Goal: Task Accomplishment & Management: Use online tool/utility

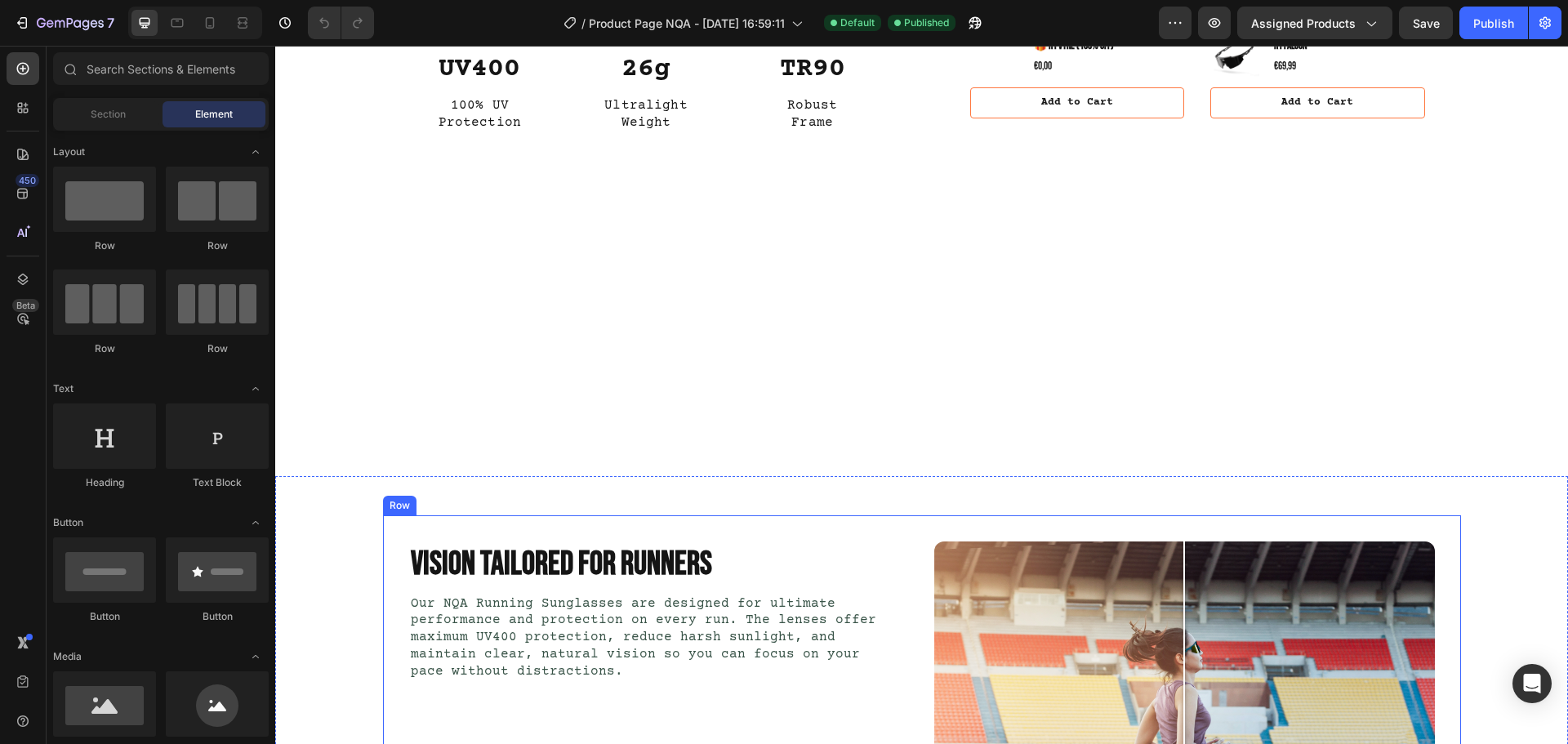
scroll to position [654, 0]
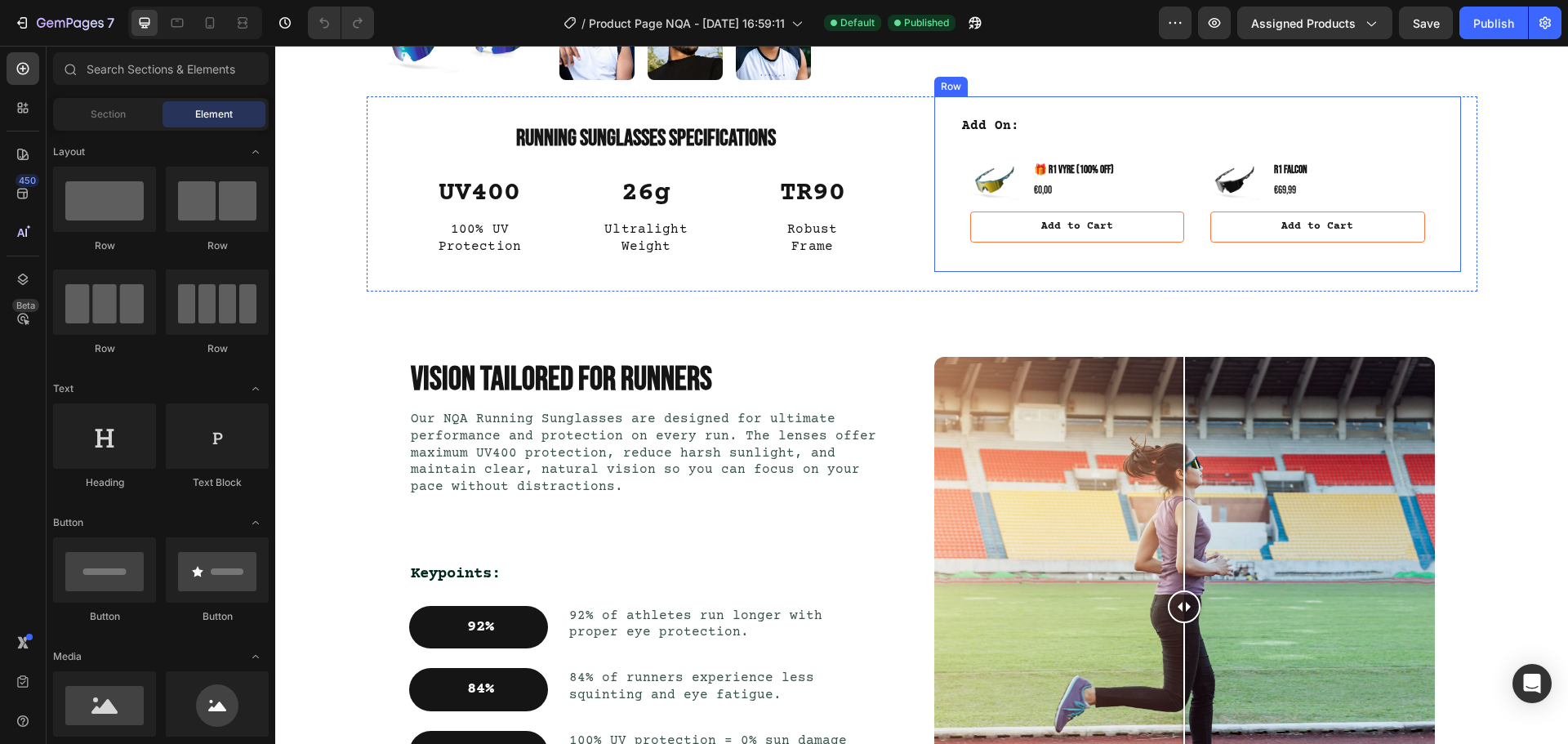
click at [1124, 272] on div "Add On: Text Block Product Images 🎁 R1 Vyre (100% off) Product Title €0,00 Prod…" at bounding box center [1197, 184] width 527 height 176
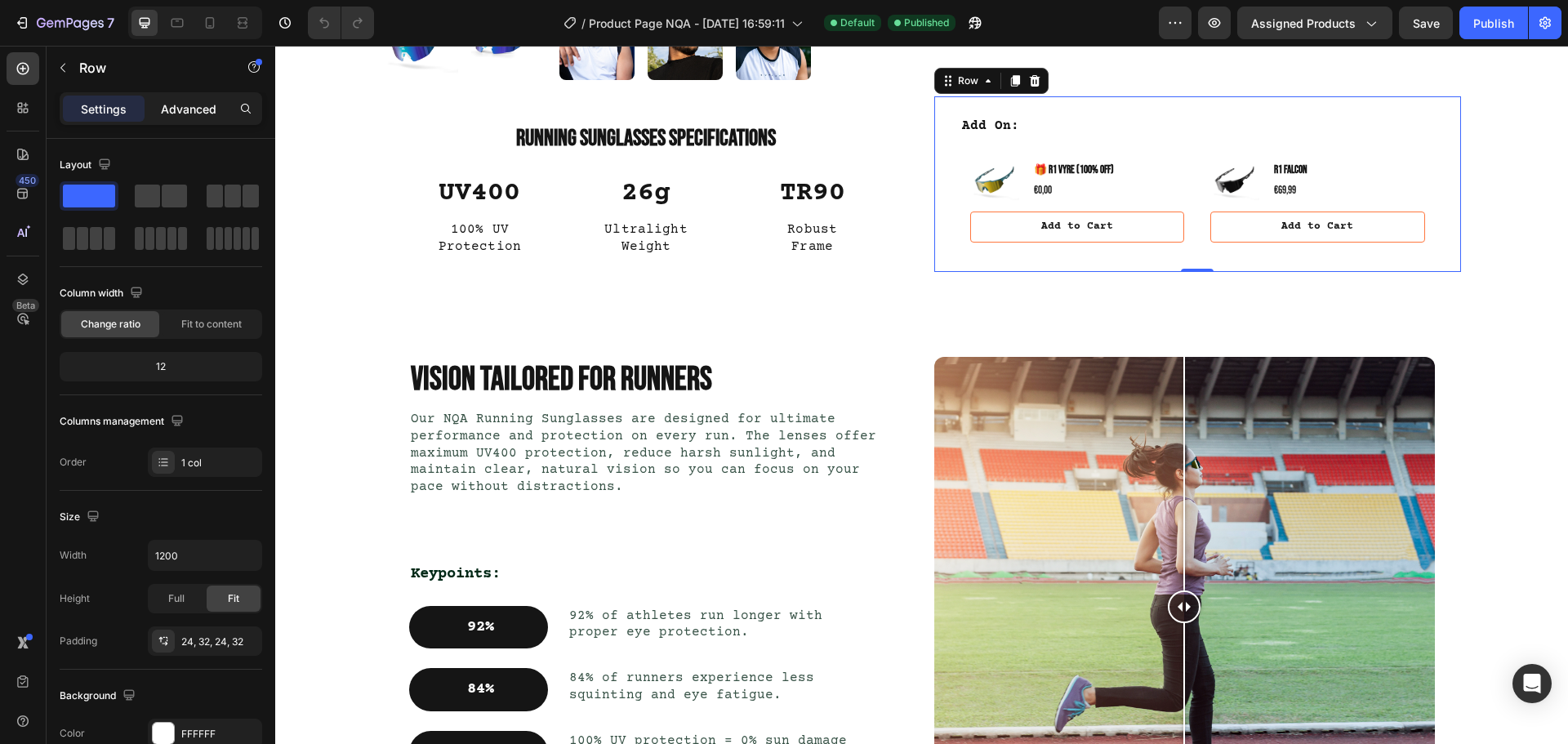
click at [162, 98] on div "Advanced" at bounding box center [188, 108] width 82 height 27
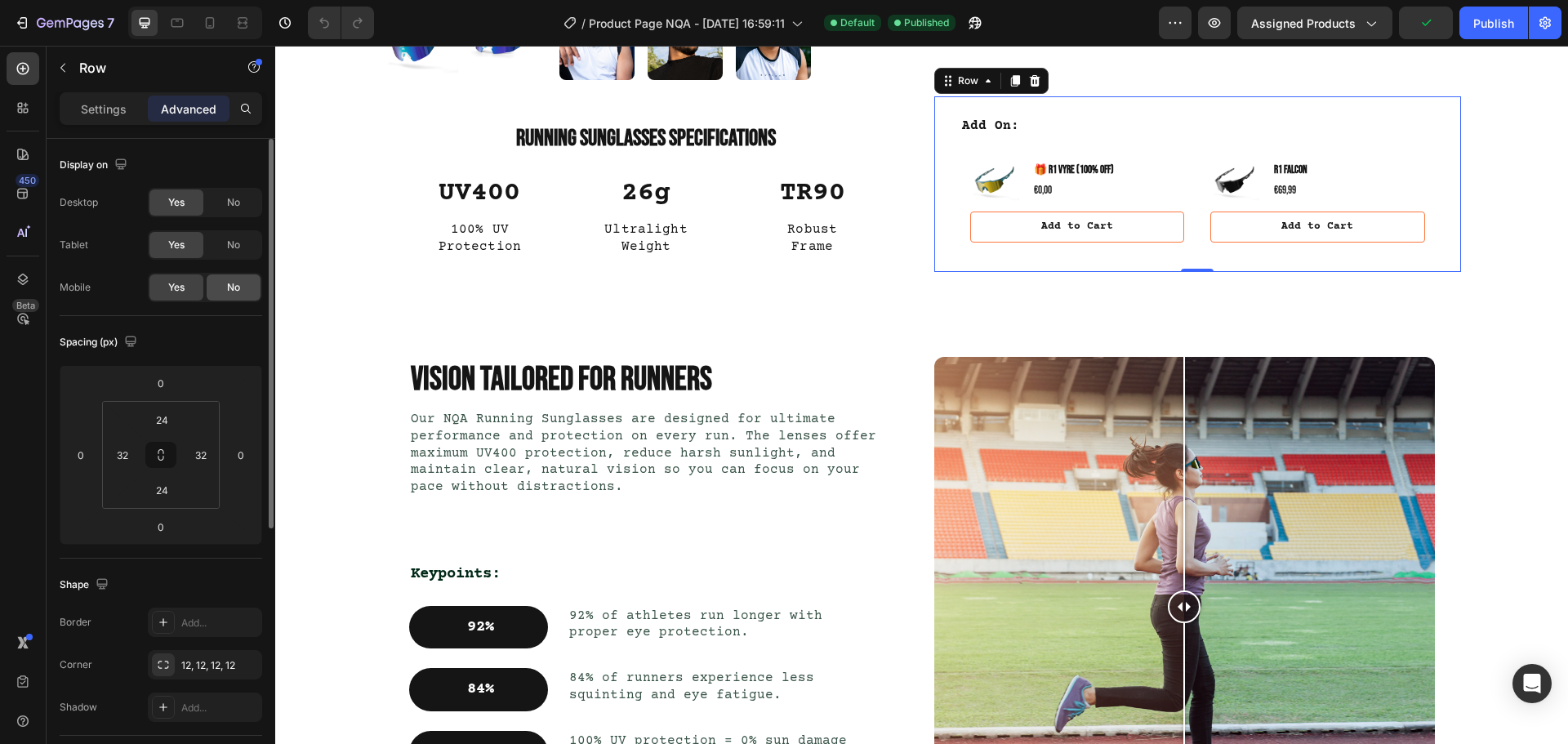
click at [224, 281] on div "No" at bounding box center [233, 287] width 54 height 27
click at [218, 24] on icon at bounding box center [209, 23] width 17 height 17
type input "28"
type input "20"
type input "28"
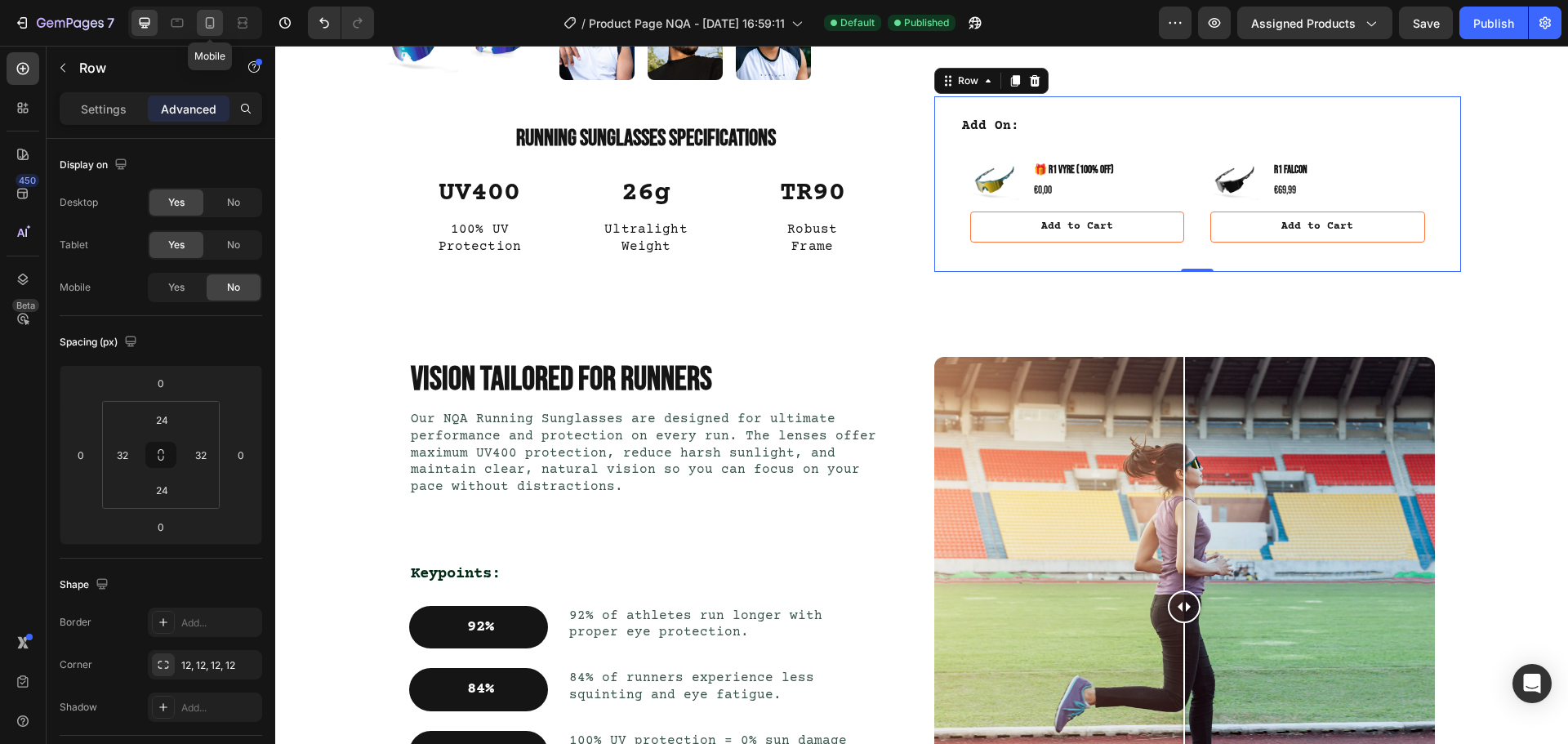
type input "20"
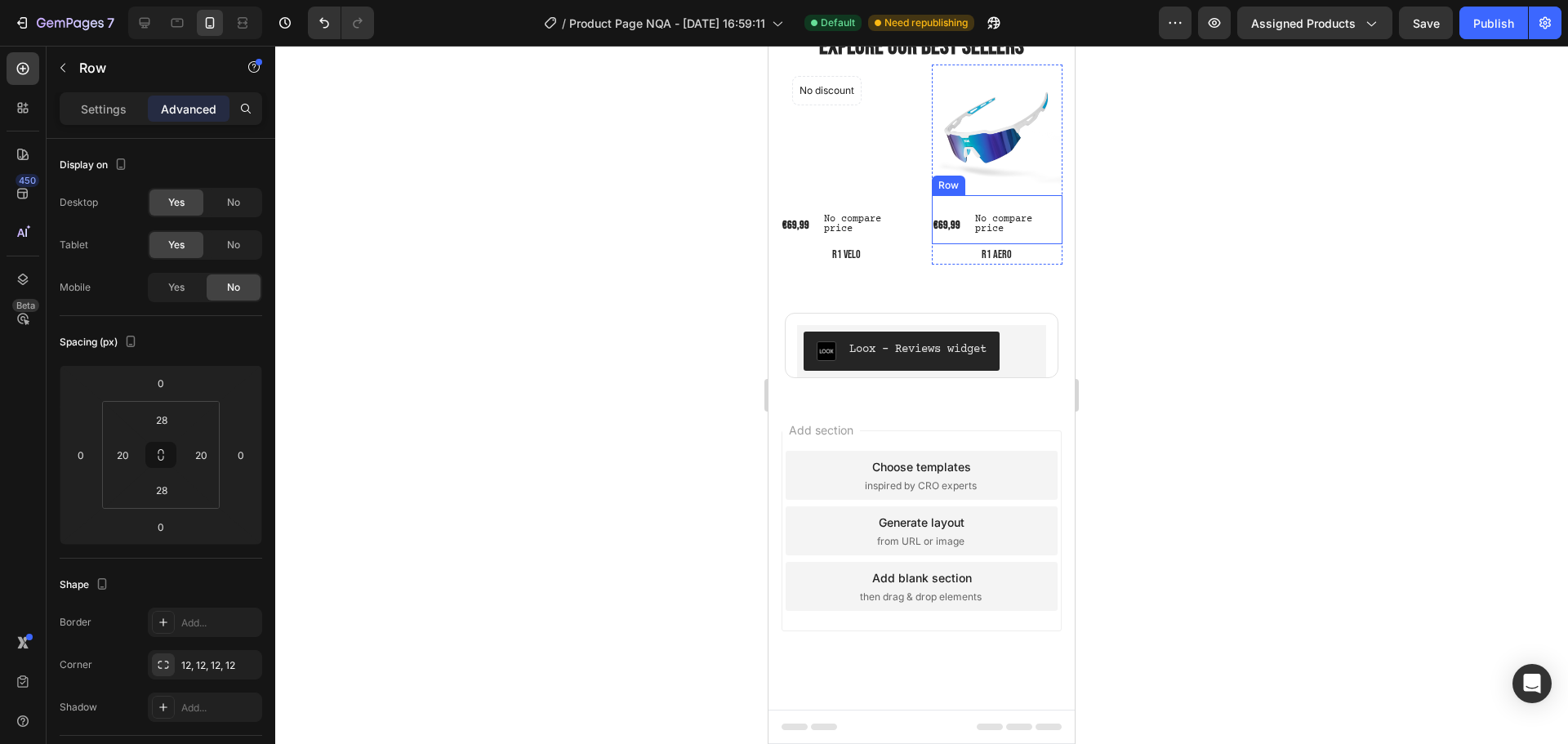
scroll to position [3354, 0]
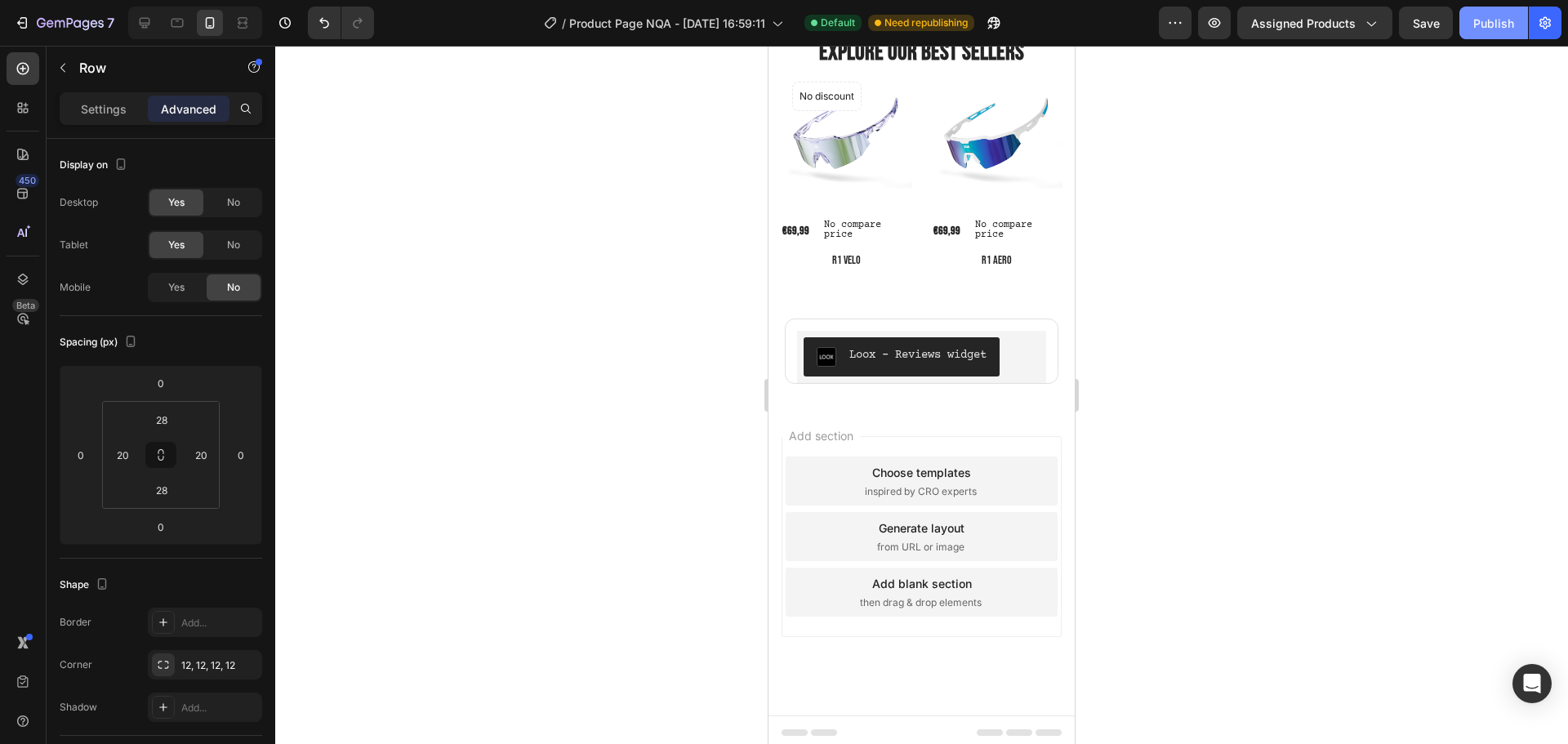
drag, startPoint x: 1475, startPoint y: 31, endPoint x: 1413, endPoint y: 94, distance: 88.4
click at [1476, 31] on div "Publish" at bounding box center [1493, 23] width 41 height 17
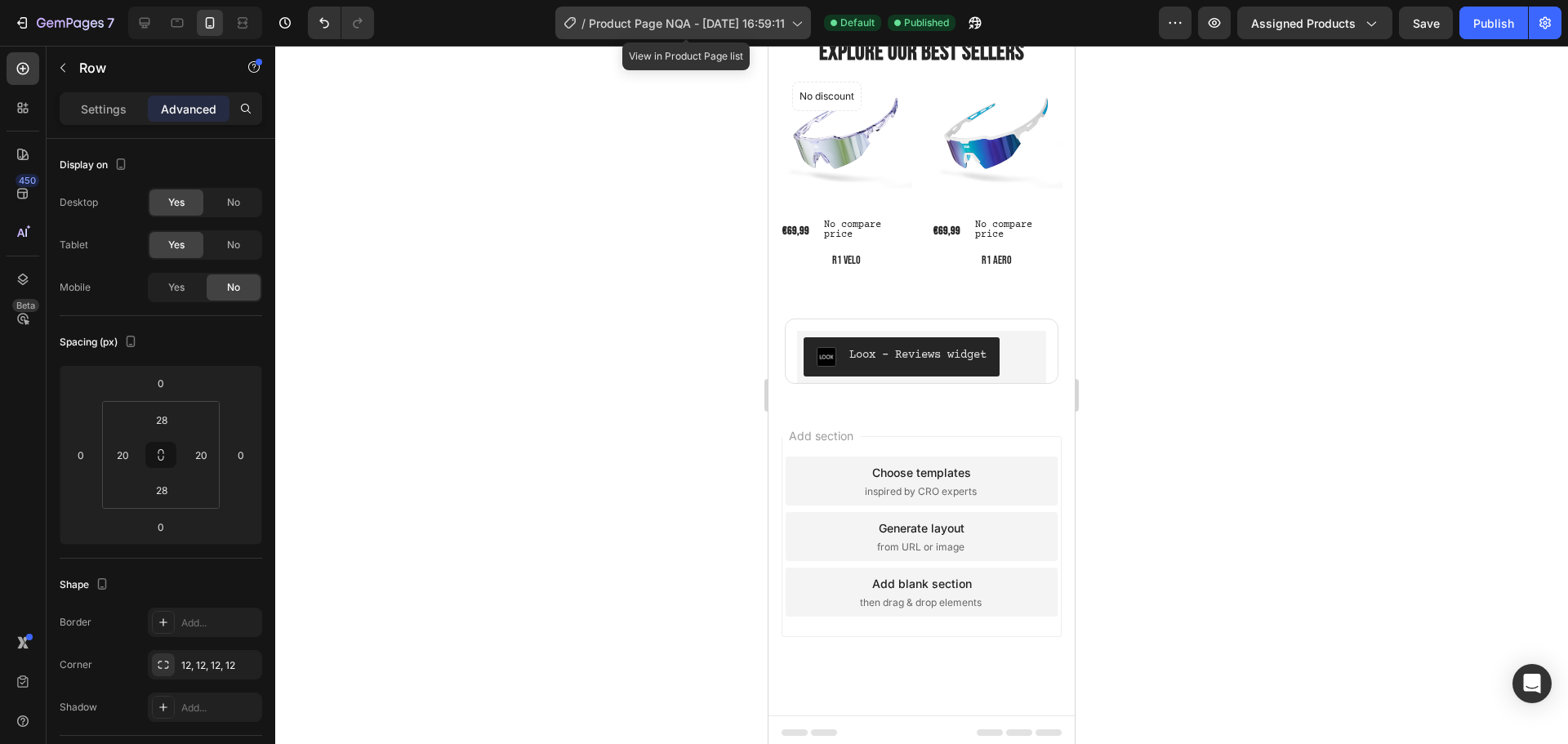
click at [759, 22] on span "Product Page NQA - [DATE] 16:59:11" at bounding box center [686, 23] width 196 height 17
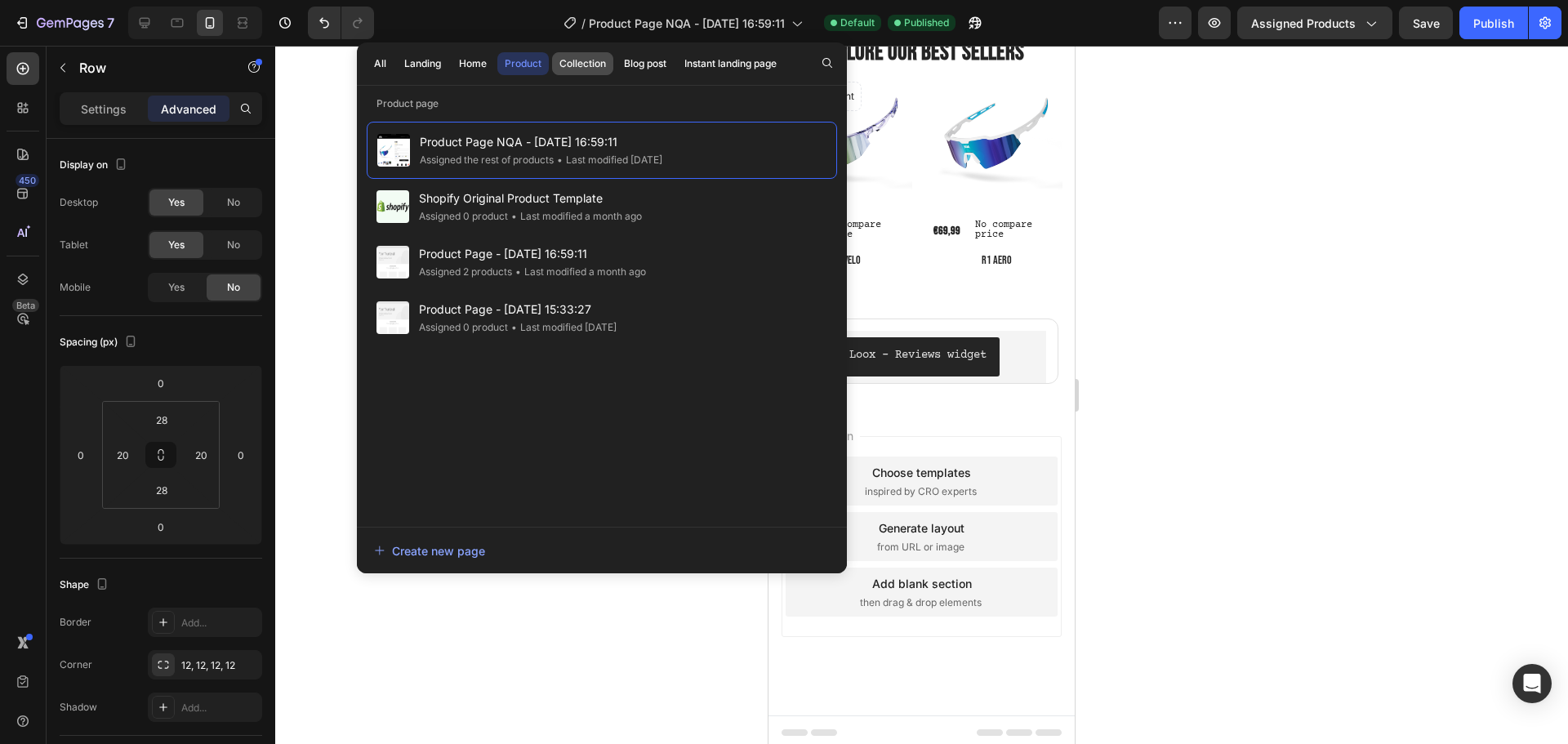
click at [569, 60] on div "Collection" at bounding box center [582, 63] width 46 height 15
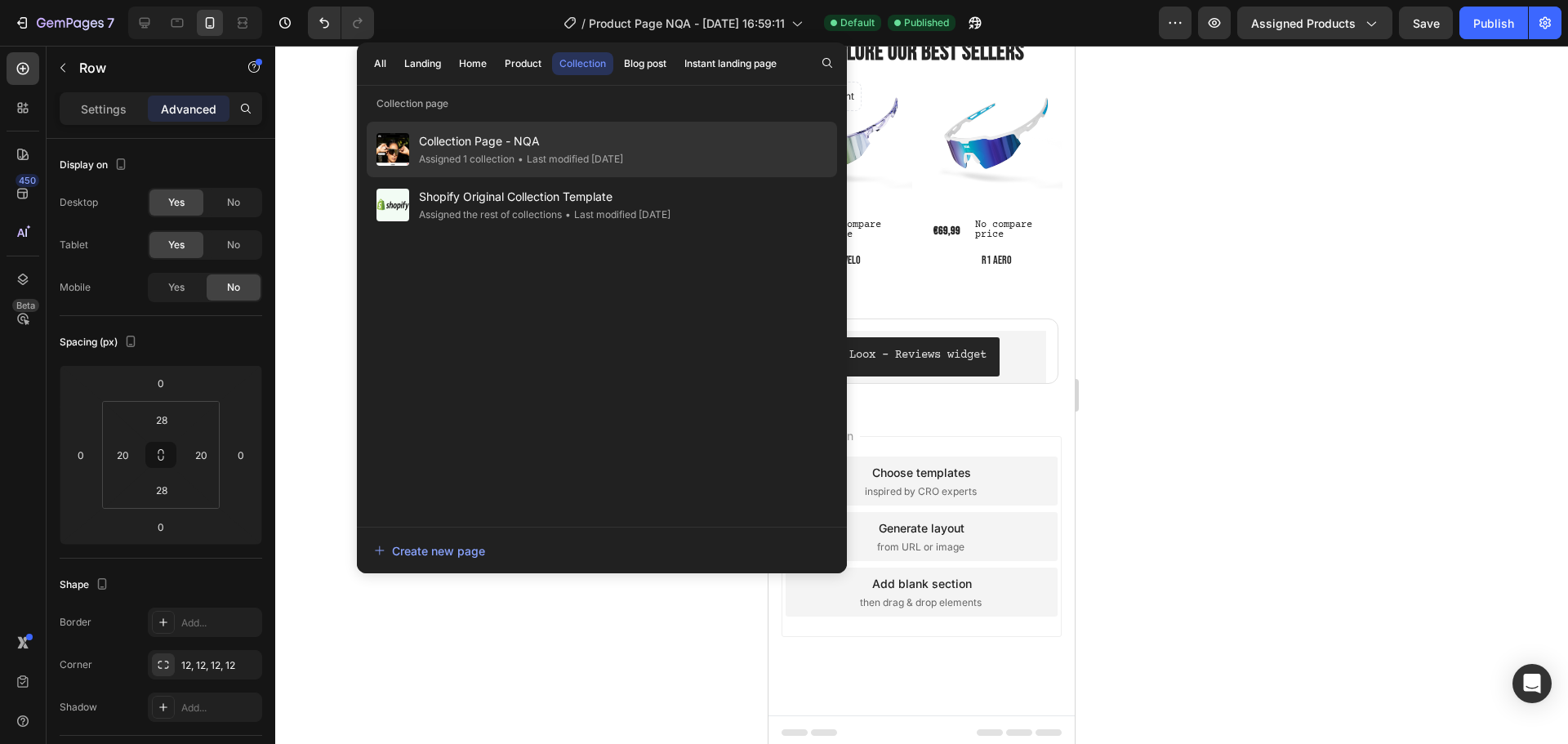
click at [586, 155] on div "• Last modified 12 days ago" at bounding box center [568, 159] width 108 height 17
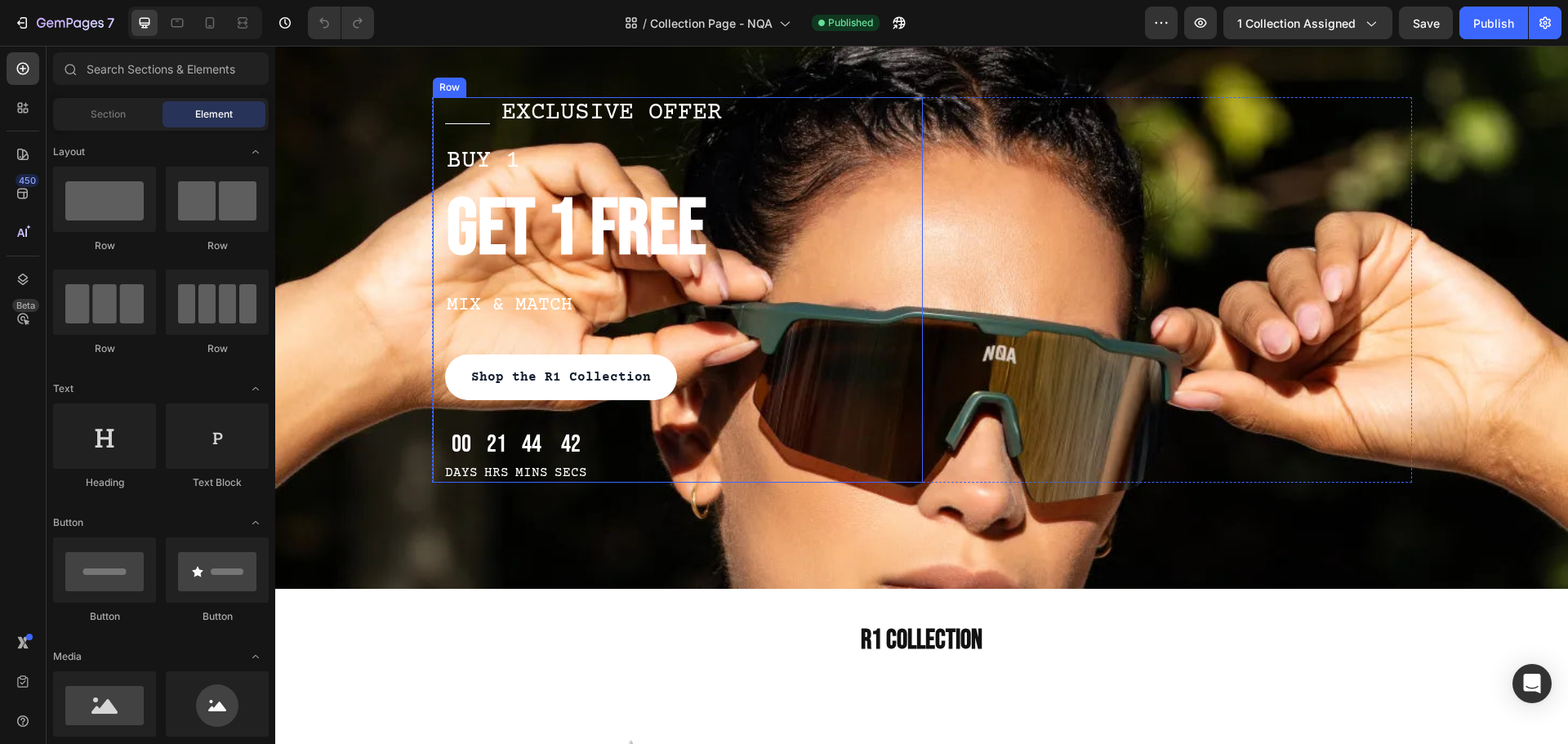
scroll to position [245, 0]
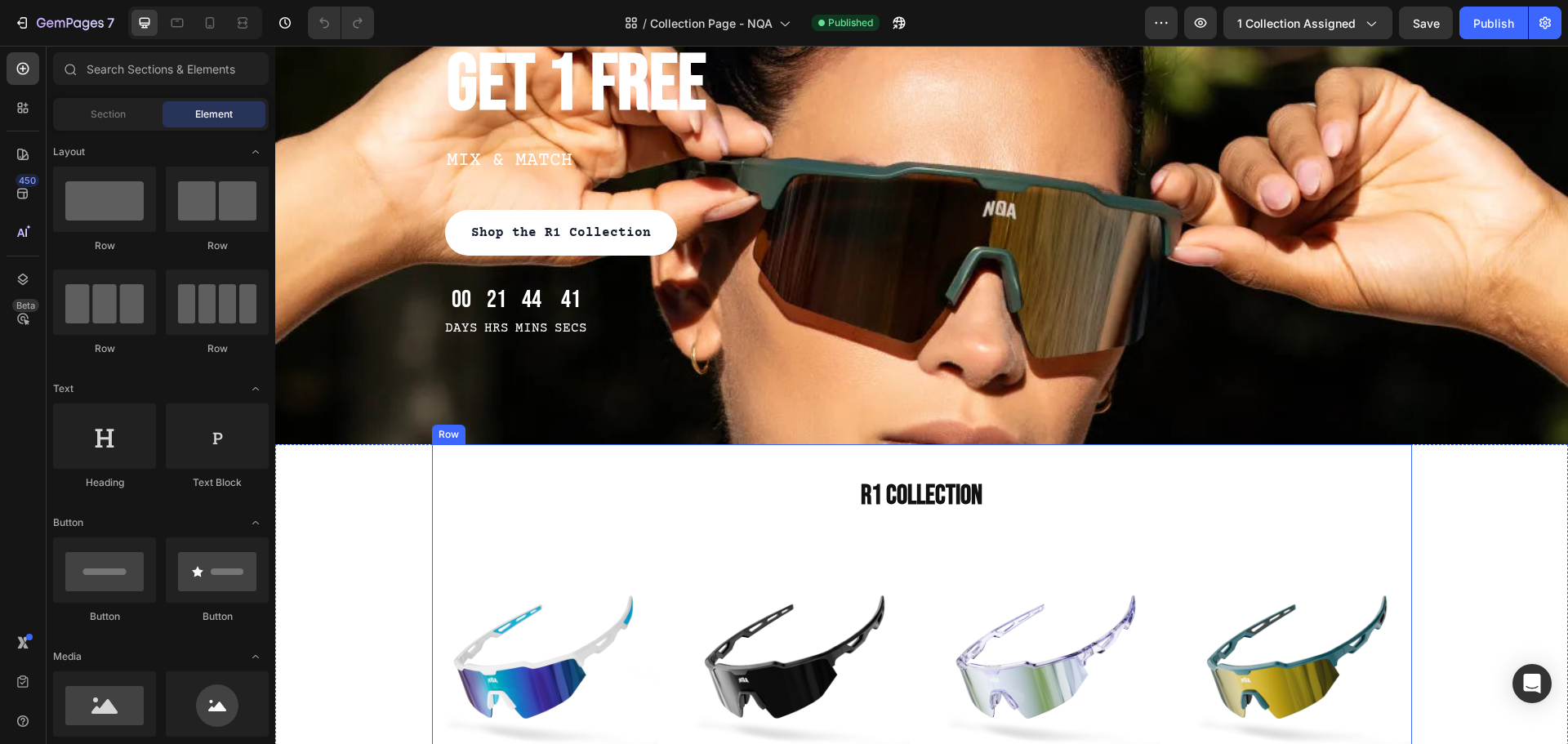
click at [726, 469] on div "r1 collection Heading Product Images Product Cart Button R1 Aero Product Title …" at bounding box center [921, 687] width 980 height 486
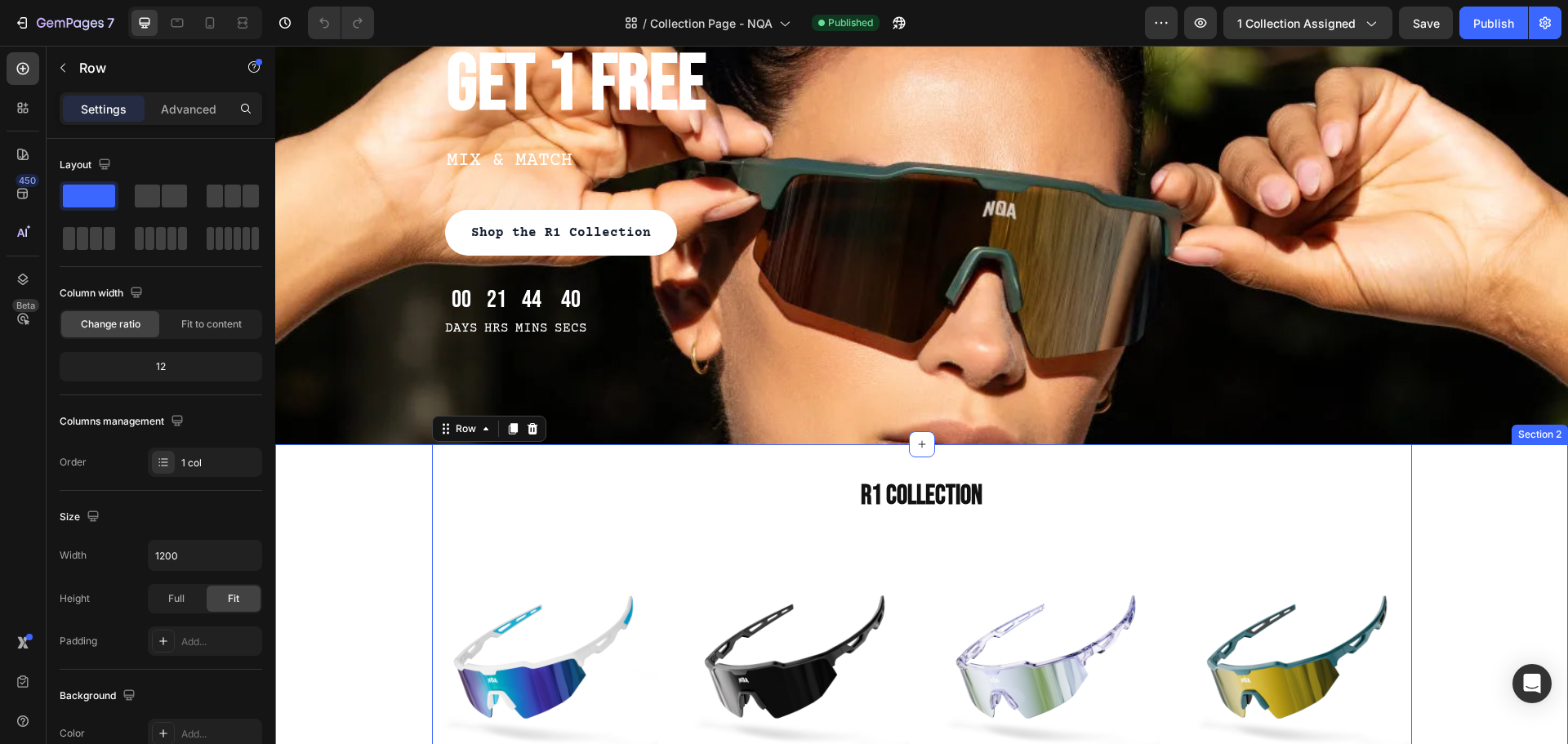
click at [370, 479] on div "r1 collection Heading Product Images Product Cart Button R1 Aero Product Title …" at bounding box center [921, 687] width 1268 height 486
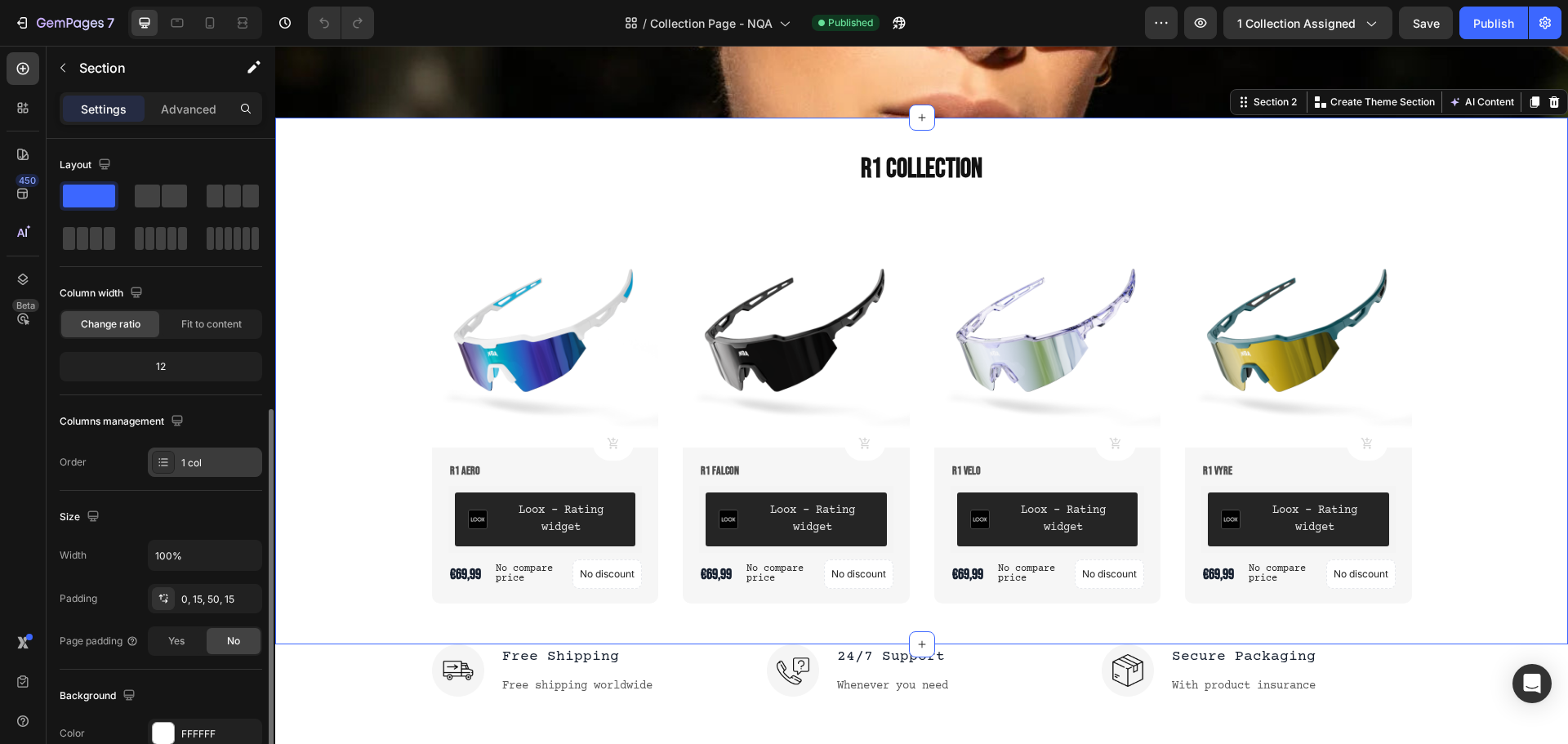
scroll to position [345, 0]
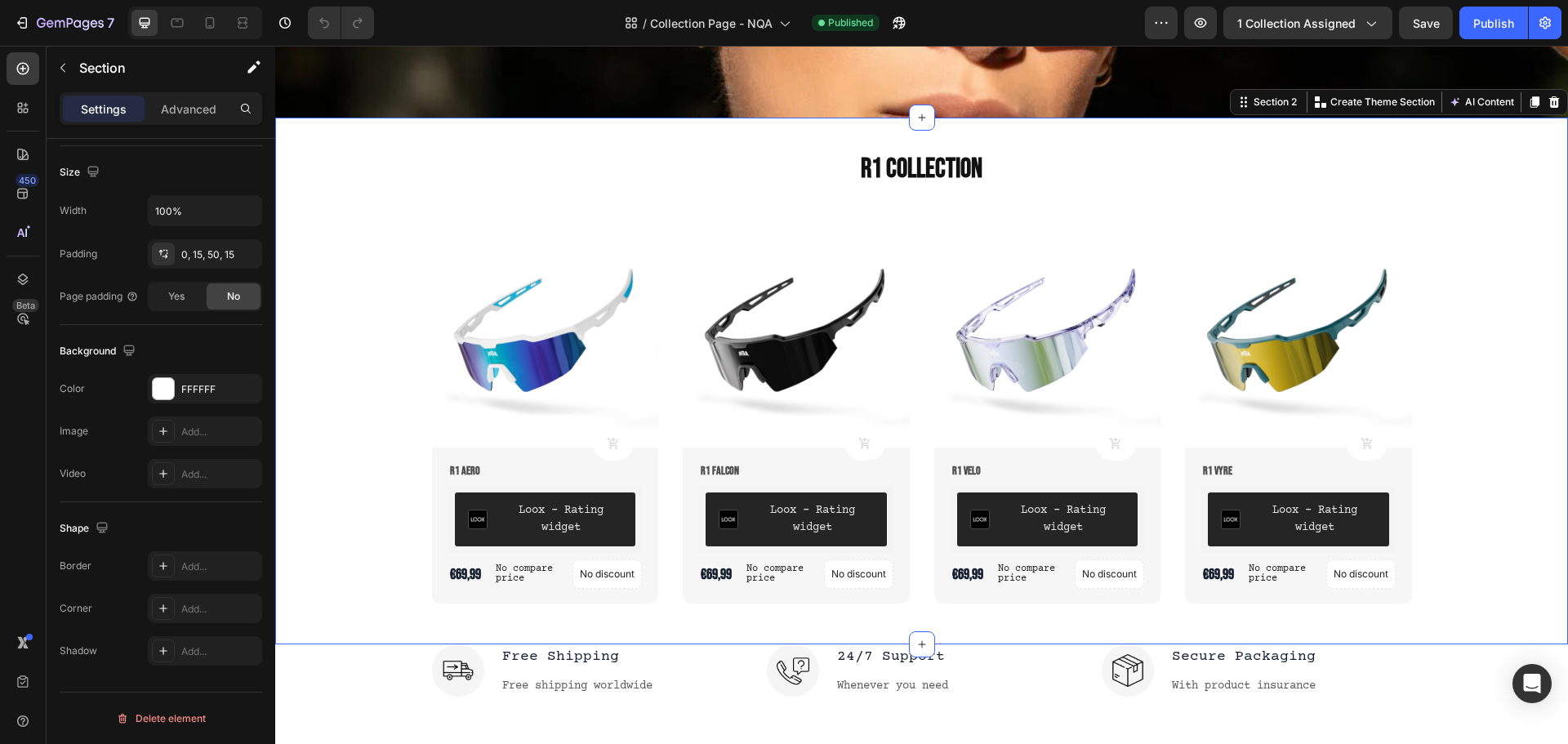
click at [1516, 277] on div "r1 collection Heading Product Images Product Cart Button R1 Aero Product Title …" at bounding box center [921, 361] width 1268 height 486
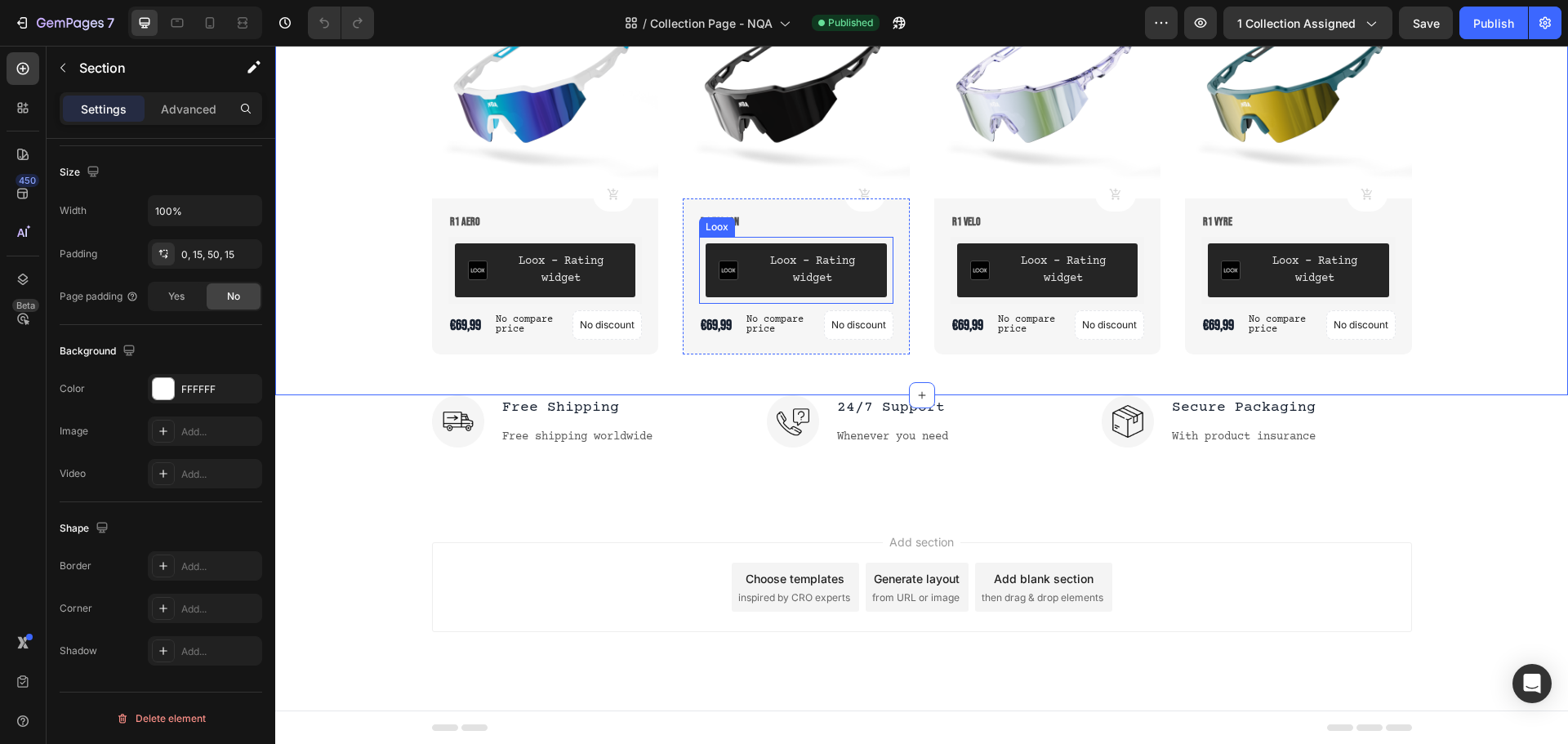
scroll to position [822, 0]
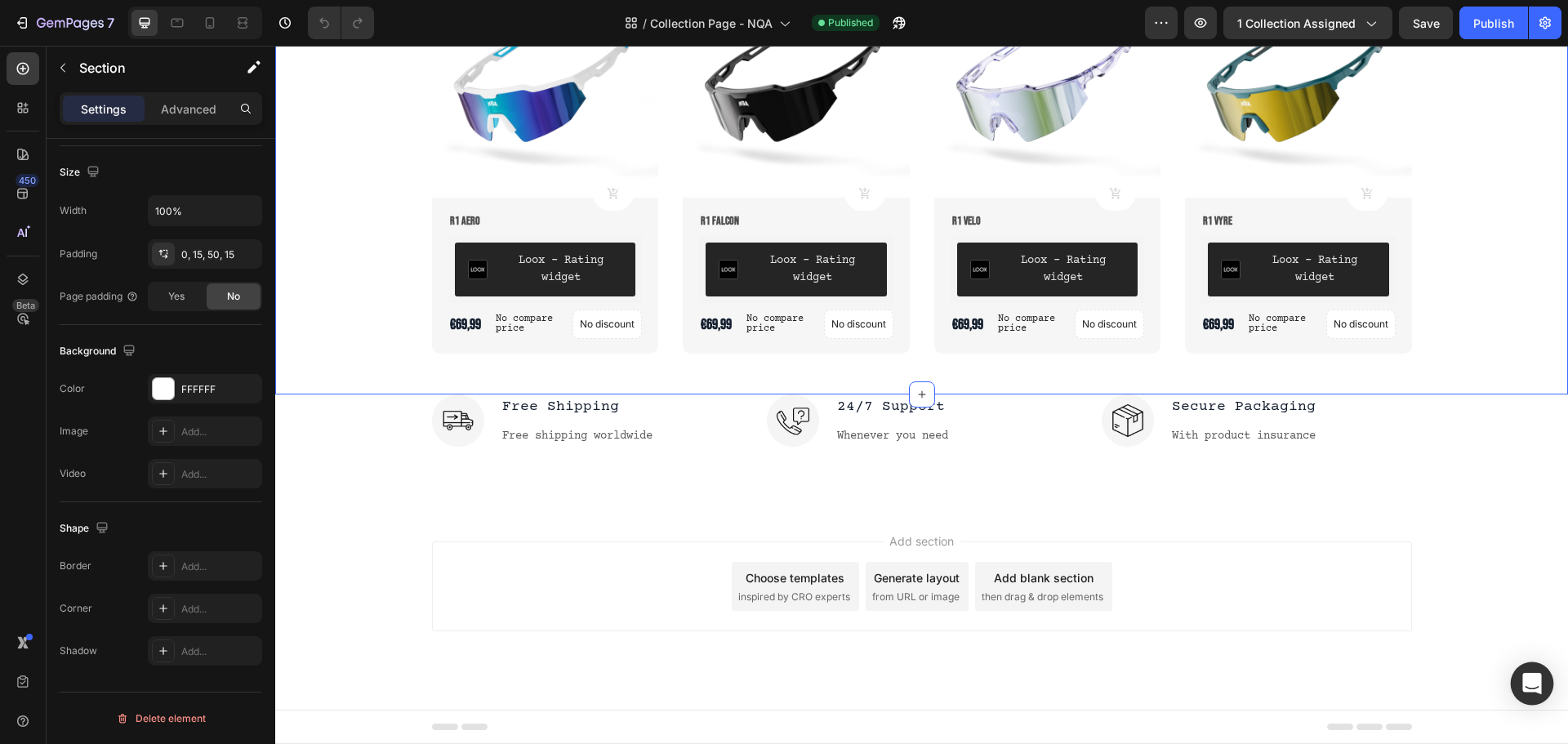
click at [1541, 694] on div "Open Intercom Messenger" at bounding box center [1533, 684] width 43 height 43
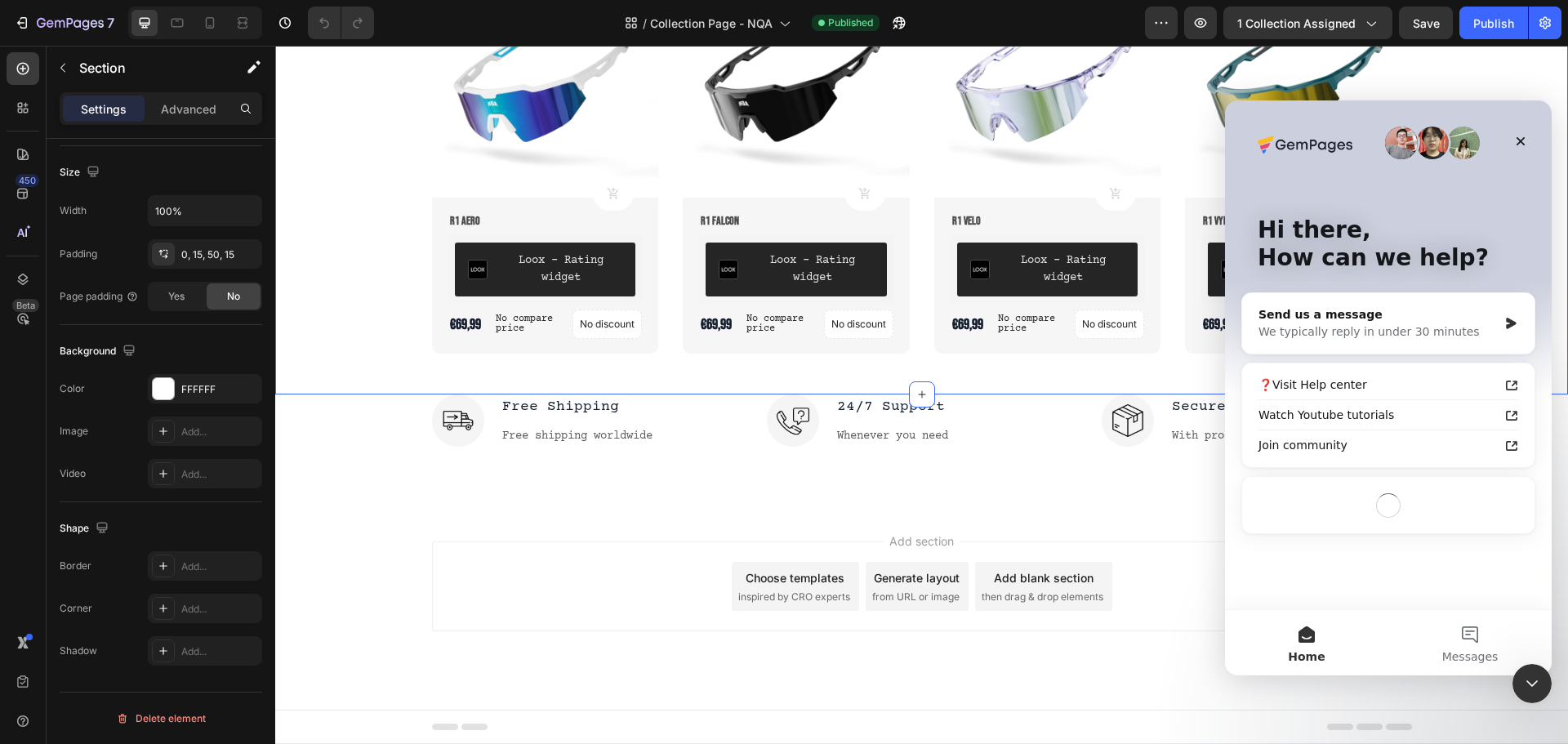
scroll to position [0, 0]
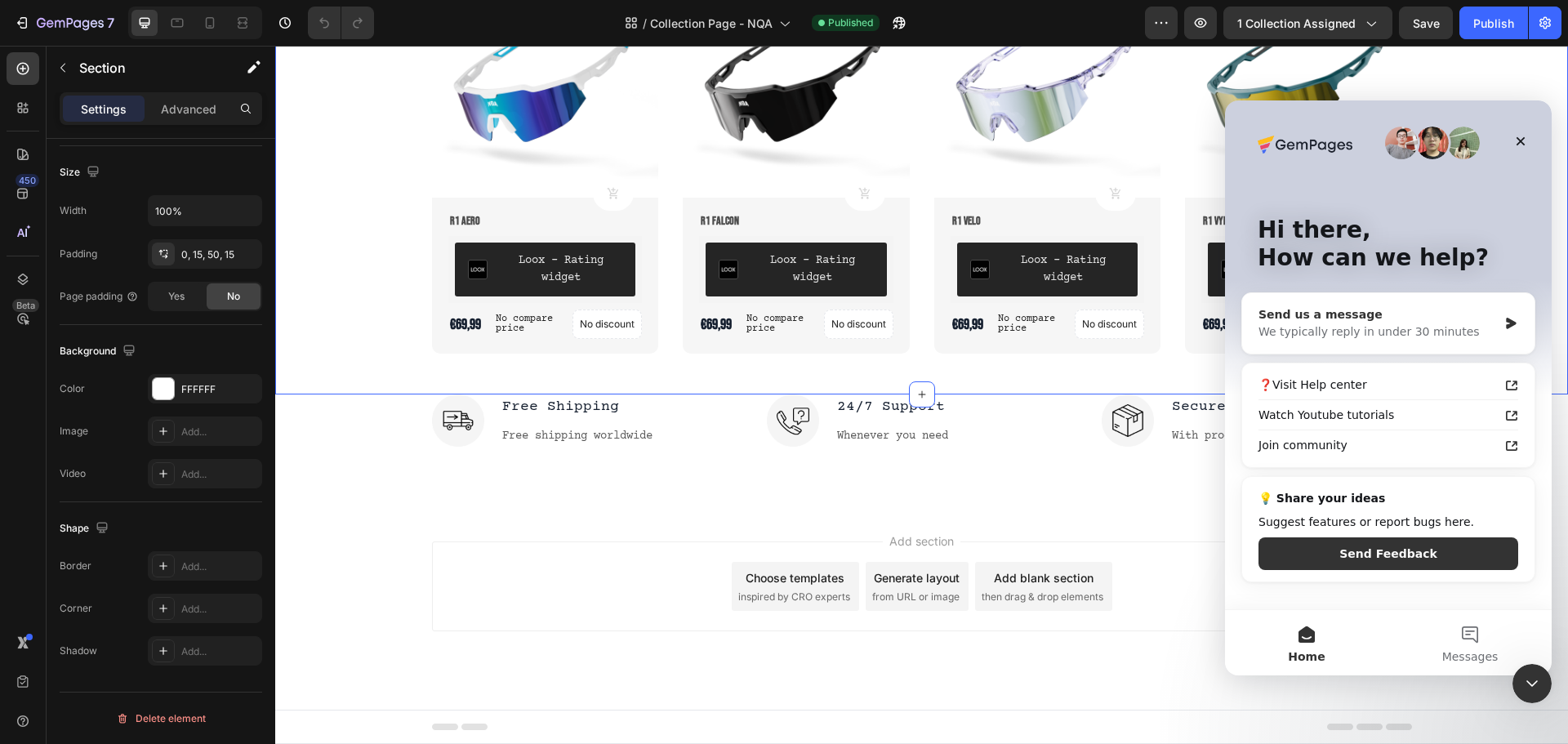
click at [1381, 318] on div "Send us a message" at bounding box center [1377, 314] width 239 height 17
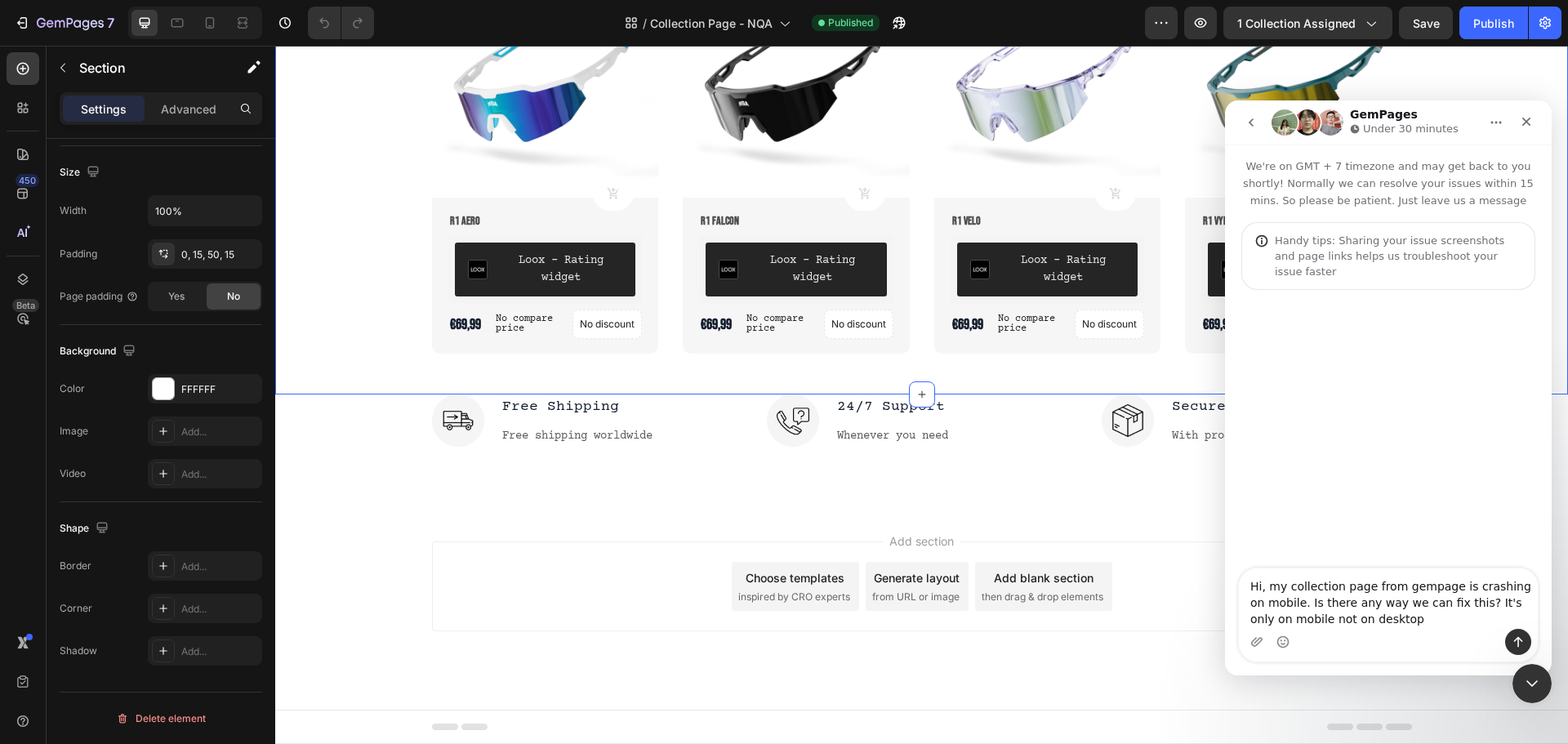
type textarea "Hi, my collection page from gempage is crashing on mobile. Is there any way we …"
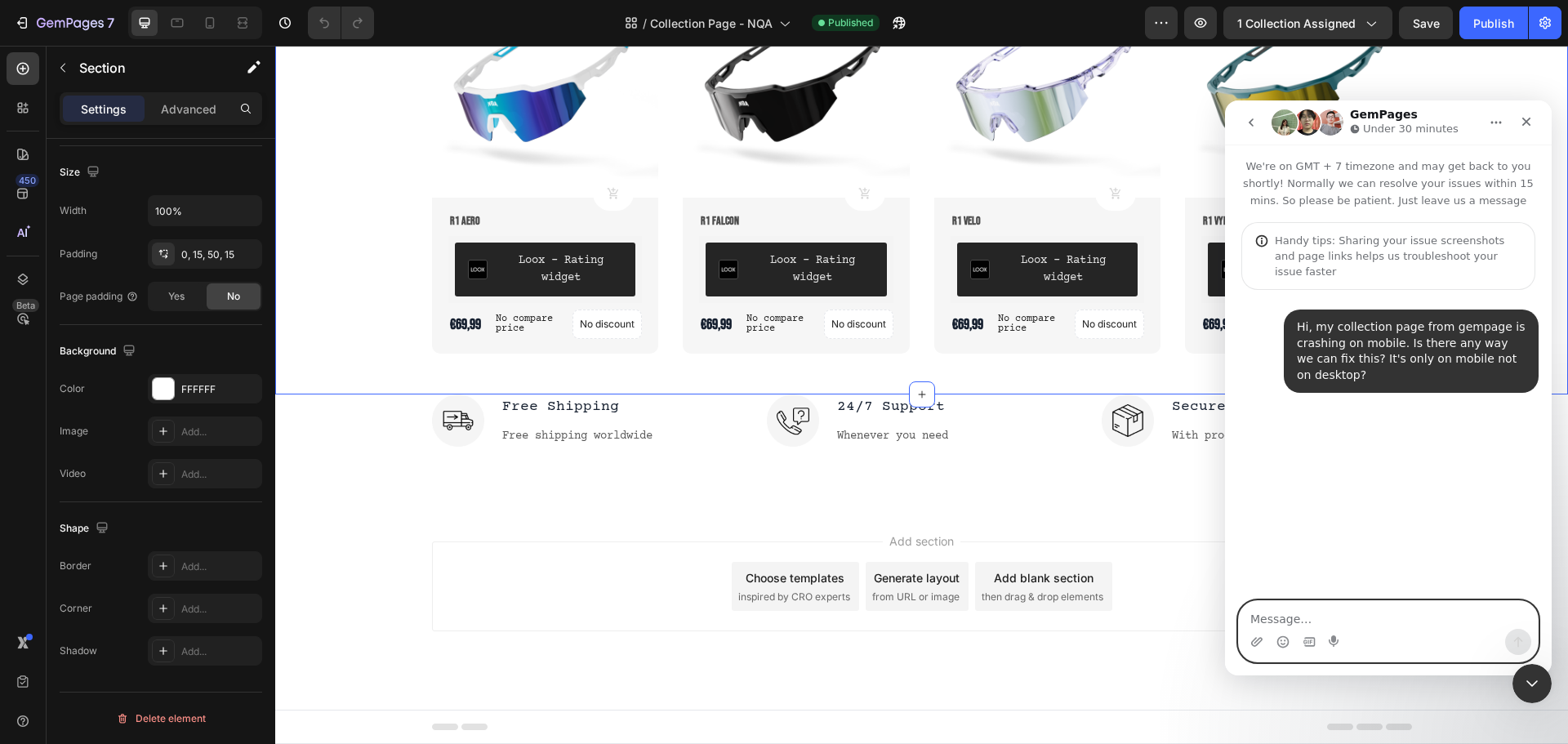
paste textarea "[URL][DOMAIN_NAME]"
type textarea "[URL][DOMAIN_NAME]"
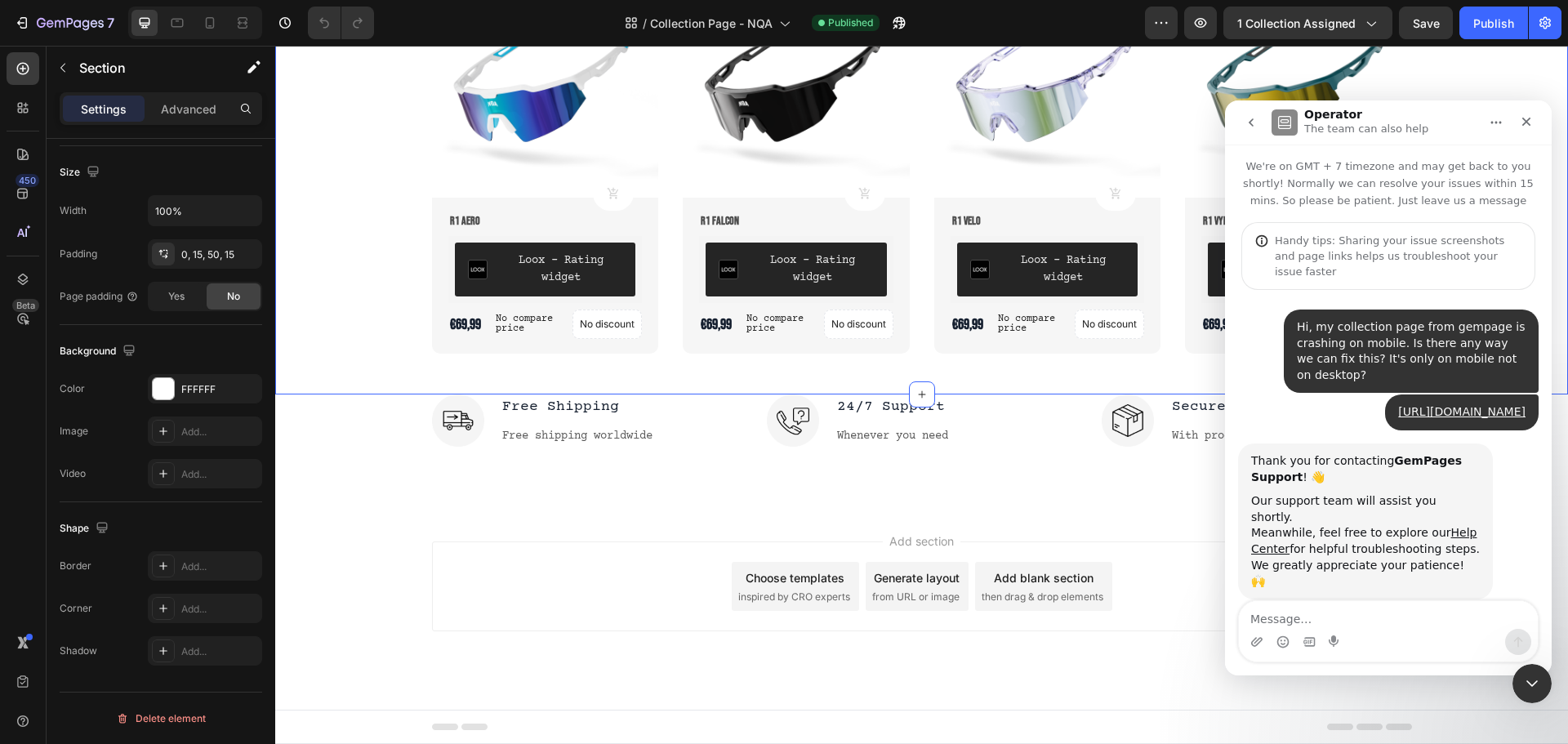
click at [11, 1] on div "7 Version history / Collection Page - NQA Published Preview 1 collection assign…" at bounding box center [784, 23] width 1568 height 46
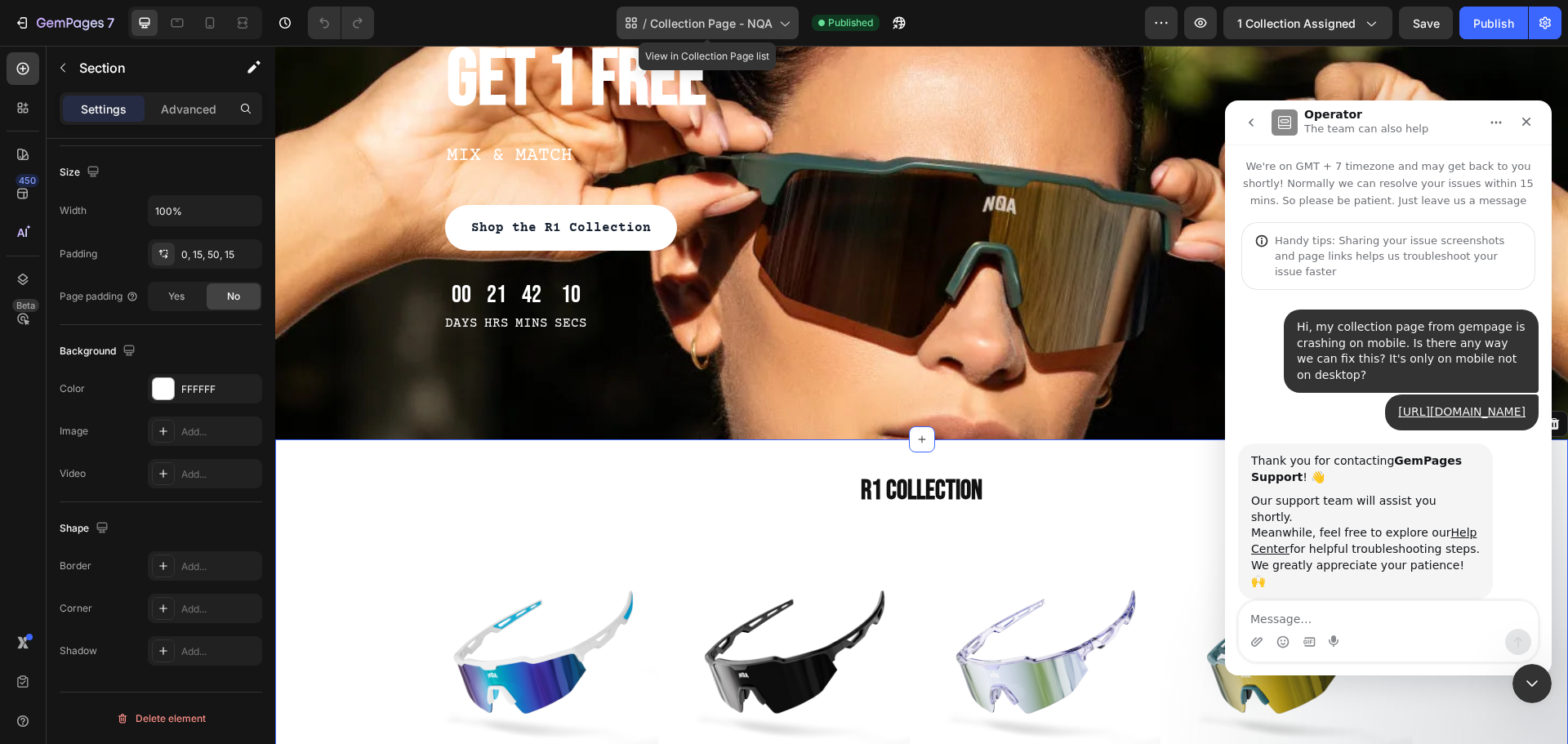
click at [742, 26] on span "Collection Page - NQA" at bounding box center [711, 23] width 123 height 17
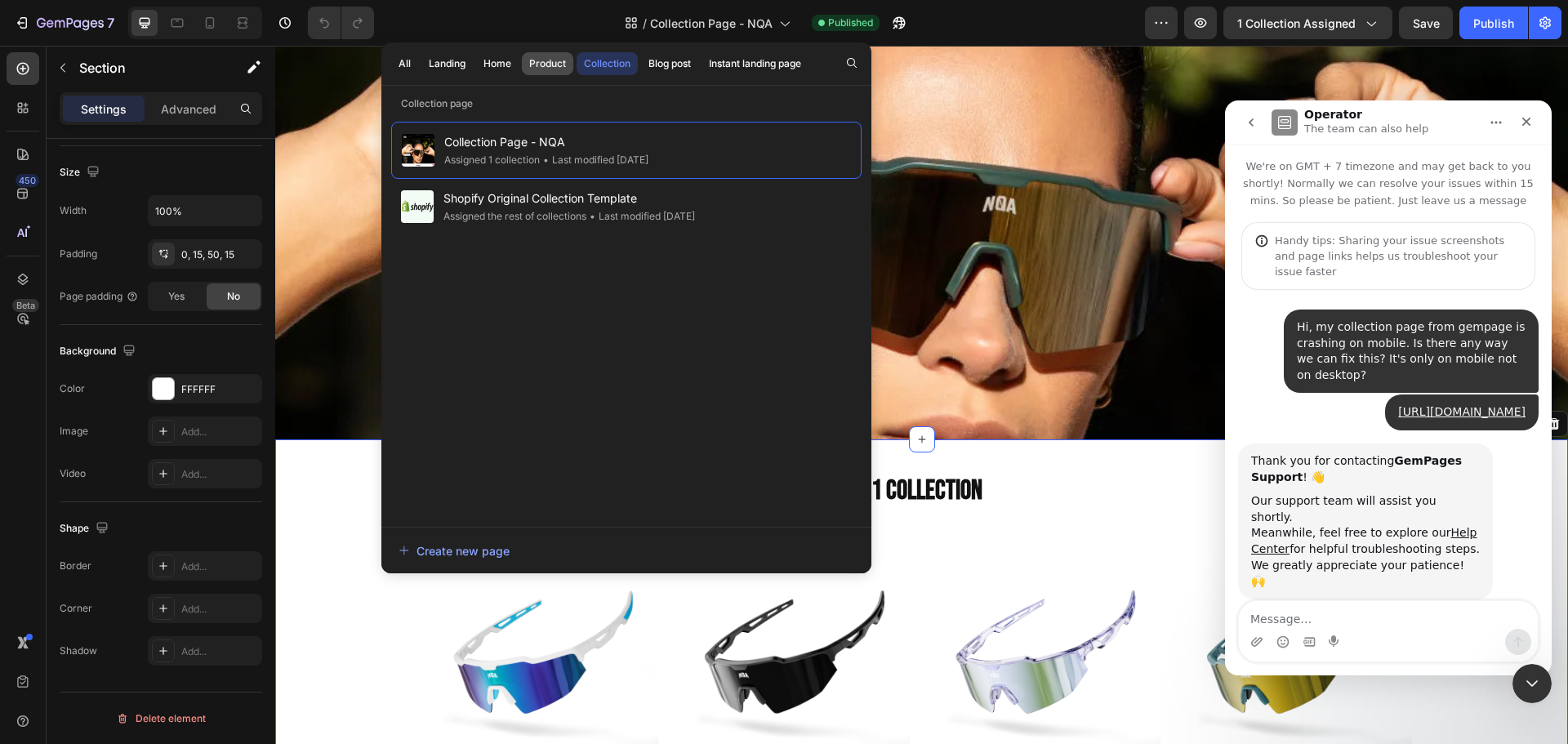
click at [533, 67] on div "Product" at bounding box center [547, 63] width 36 height 15
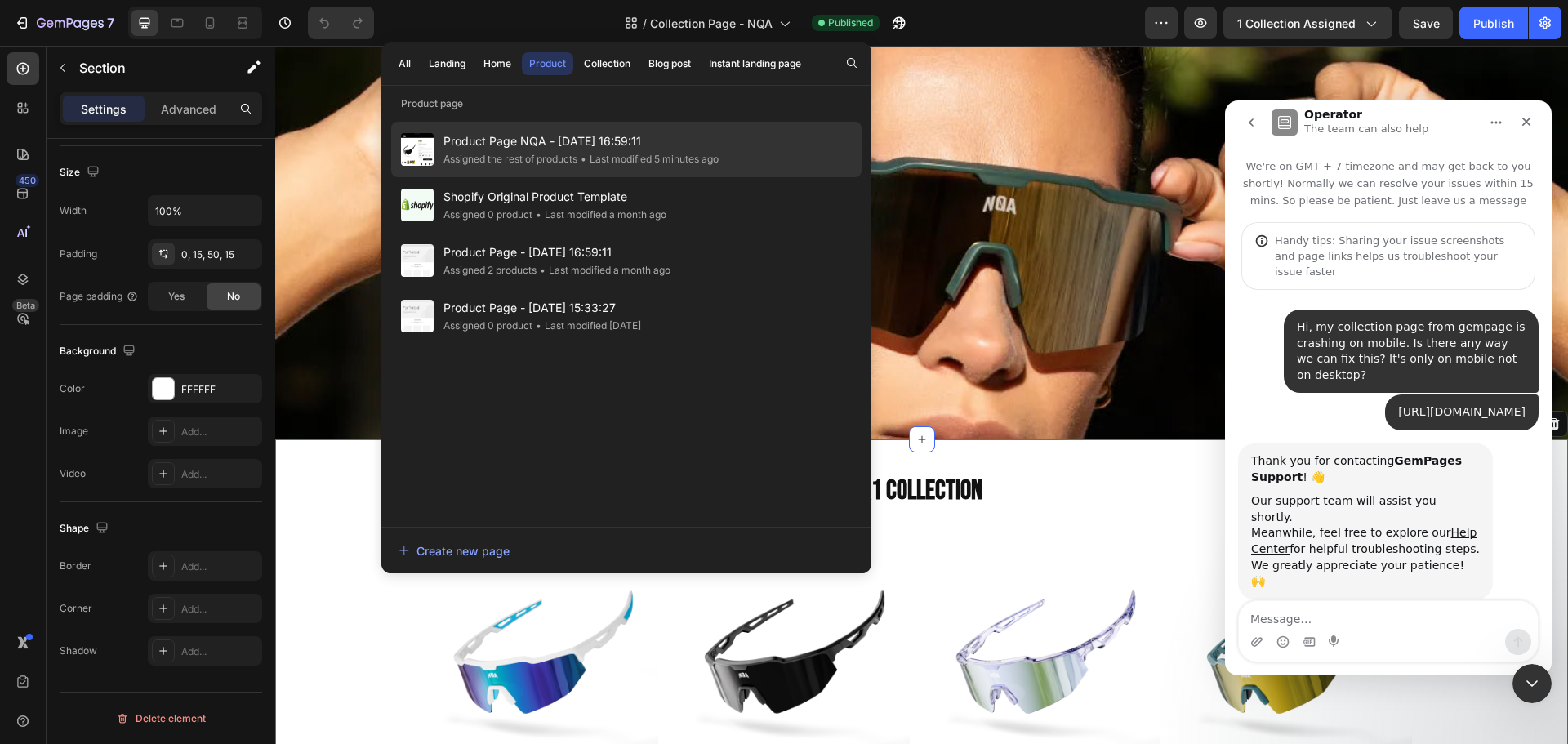
click at [657, 152] on div "• Last modified 5 minutes ago" at bounding box center [648, 159] width 142 height 17
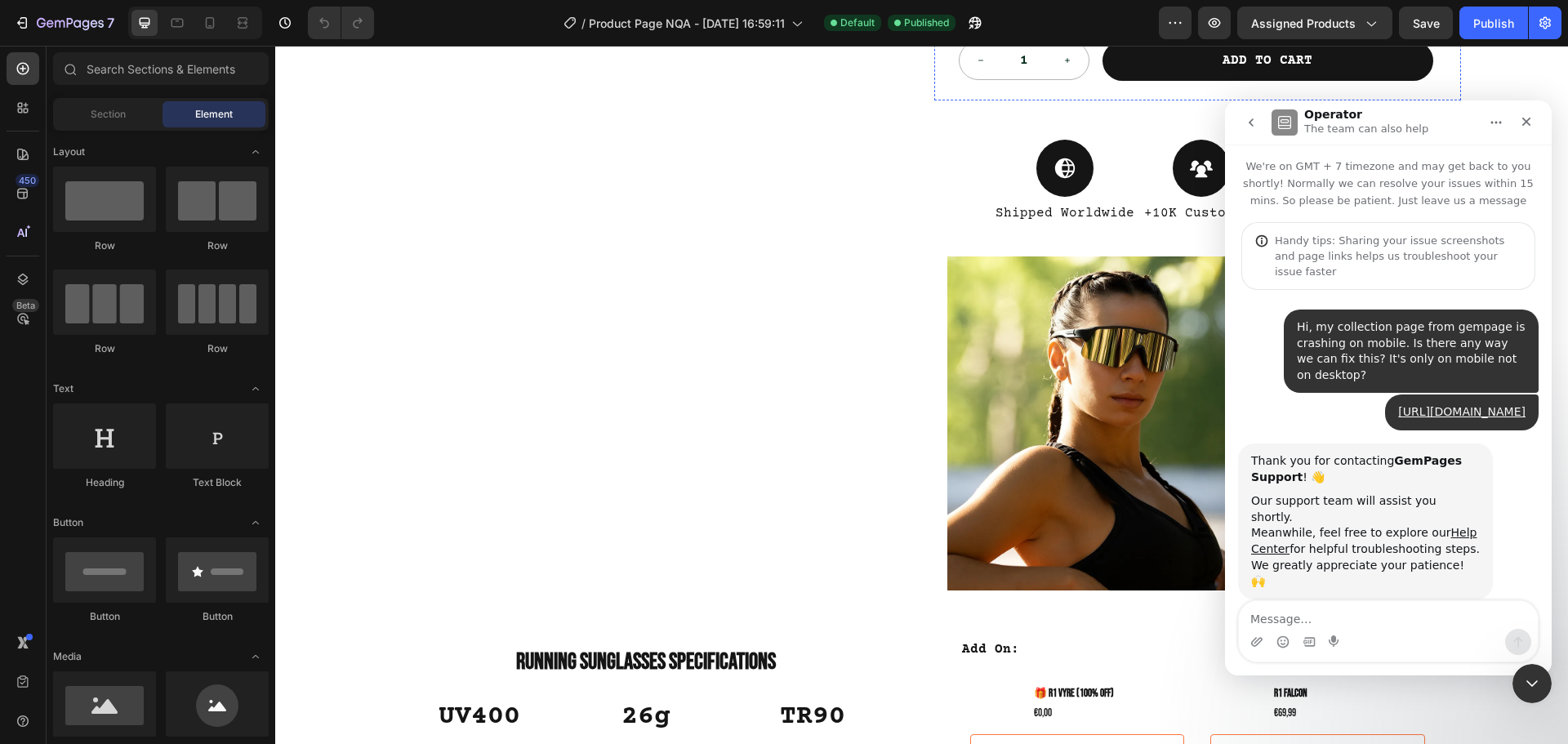
scroll to position [326, 0]
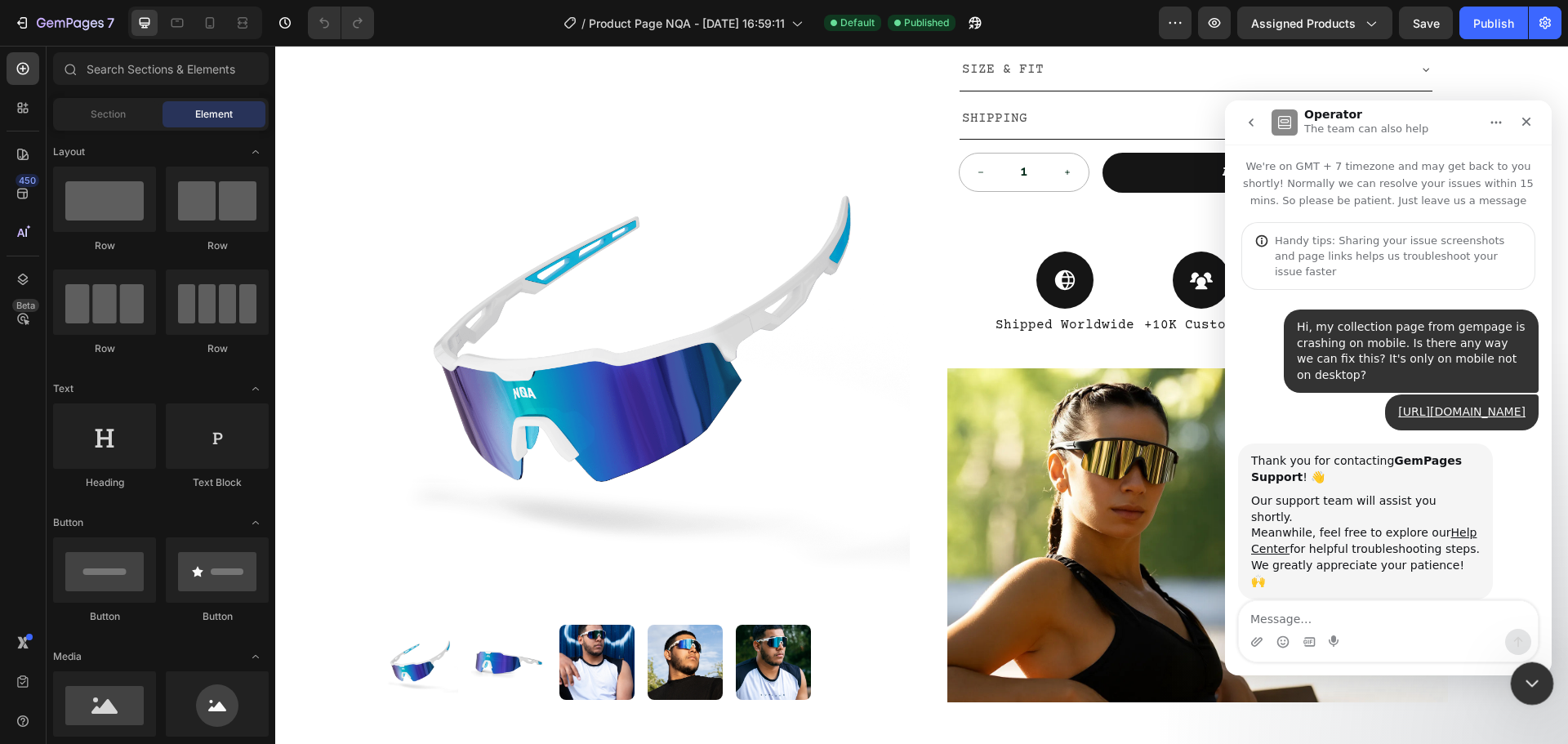
click at [1533, 683] on icon "Close Intercom Messenger" at bounding box center [1530, 681] width 20 height 20
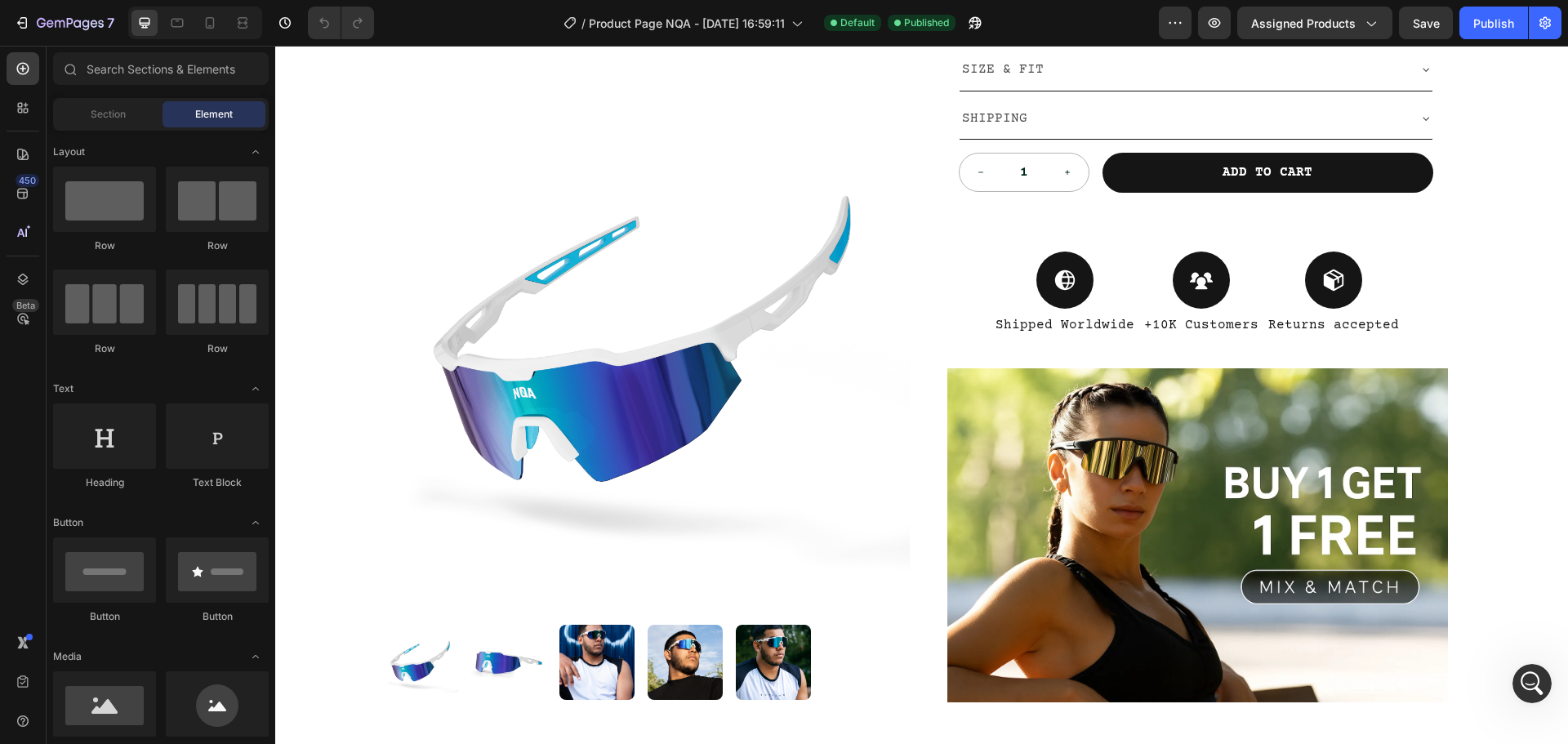
scroll to position [0, 0]
click at [122, 77] on input "text" at bounding box center [160, 68] width 215 height 32
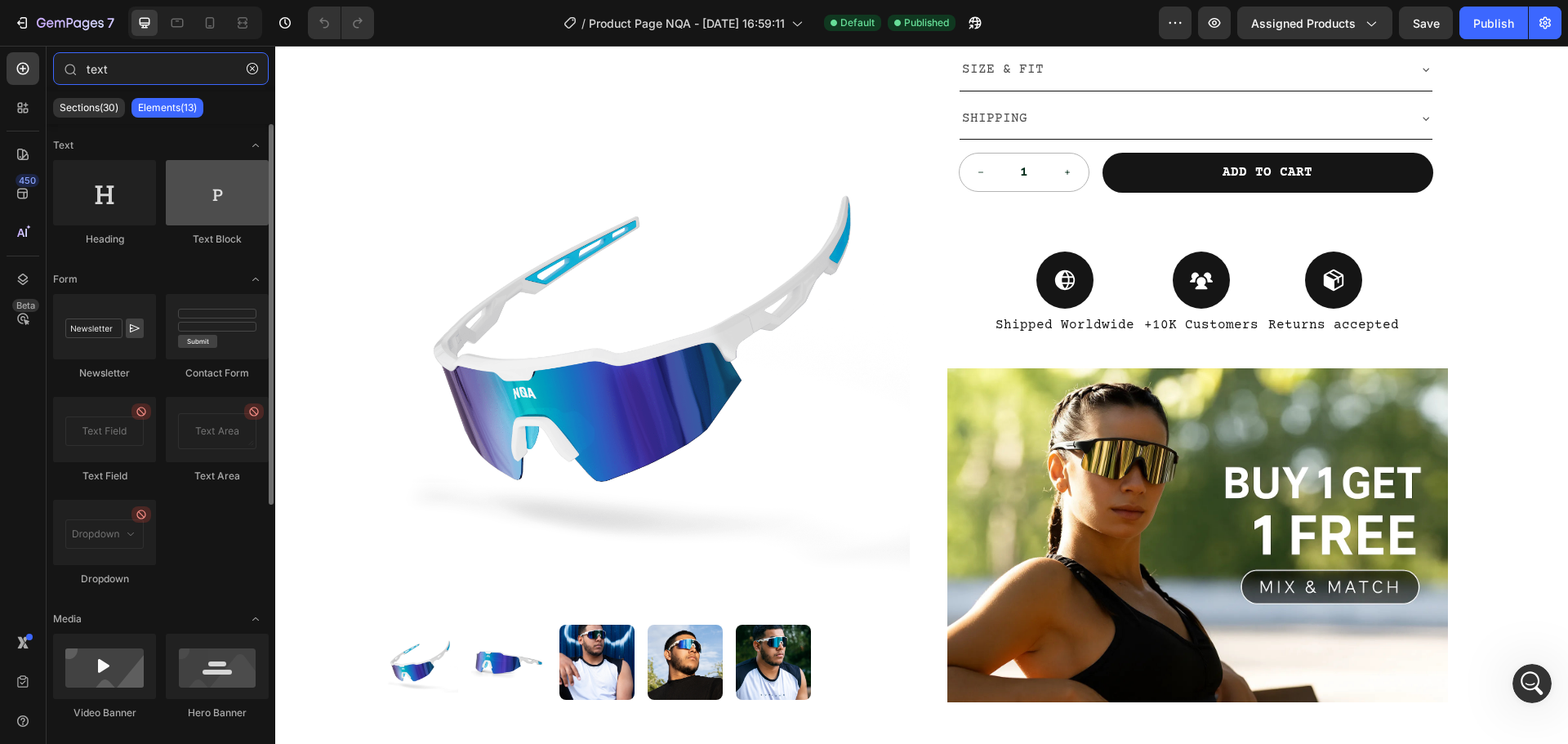
type input "text"
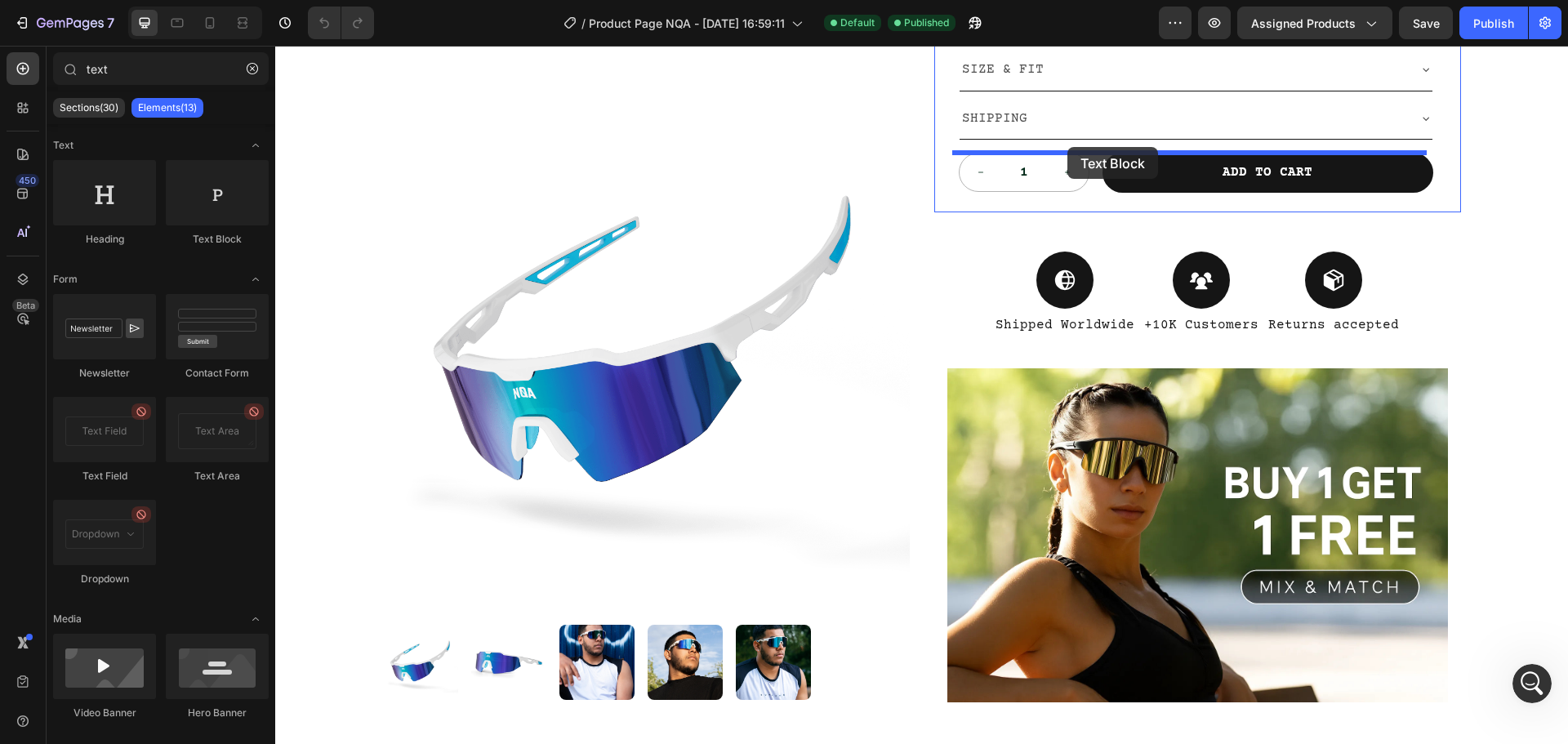
drag, startPoint x: 483, startPoint y: 261, endPoint x: 1068, endPoint y: 147, distance: 596.0
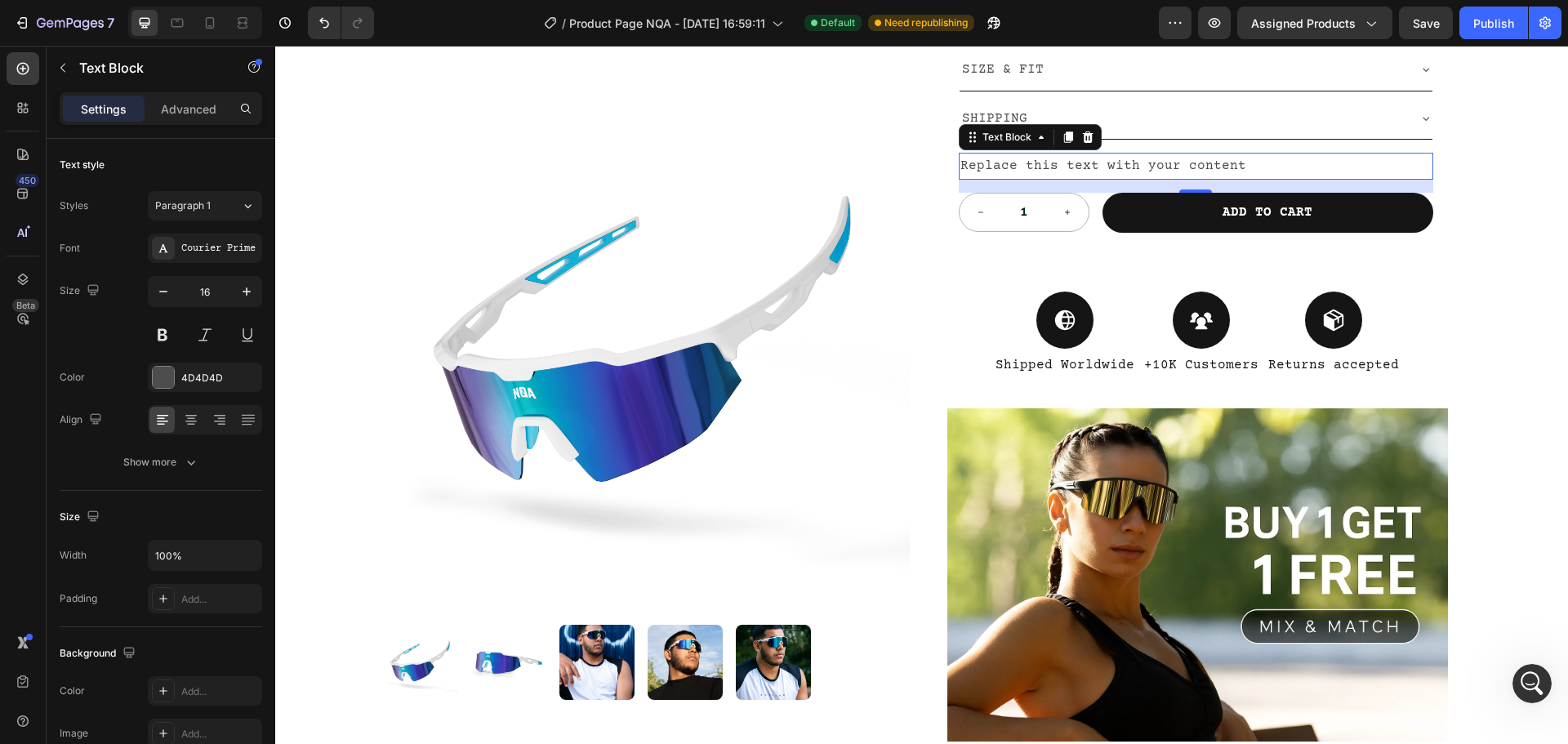
click at [1063, 169] on div "Replace this text with your content" at bounding box center [1195, 165] width 475 height 27
click at [1063, 169] on p "Replace this text with your content" at bounding box center [1195, 166] width 471 height 24
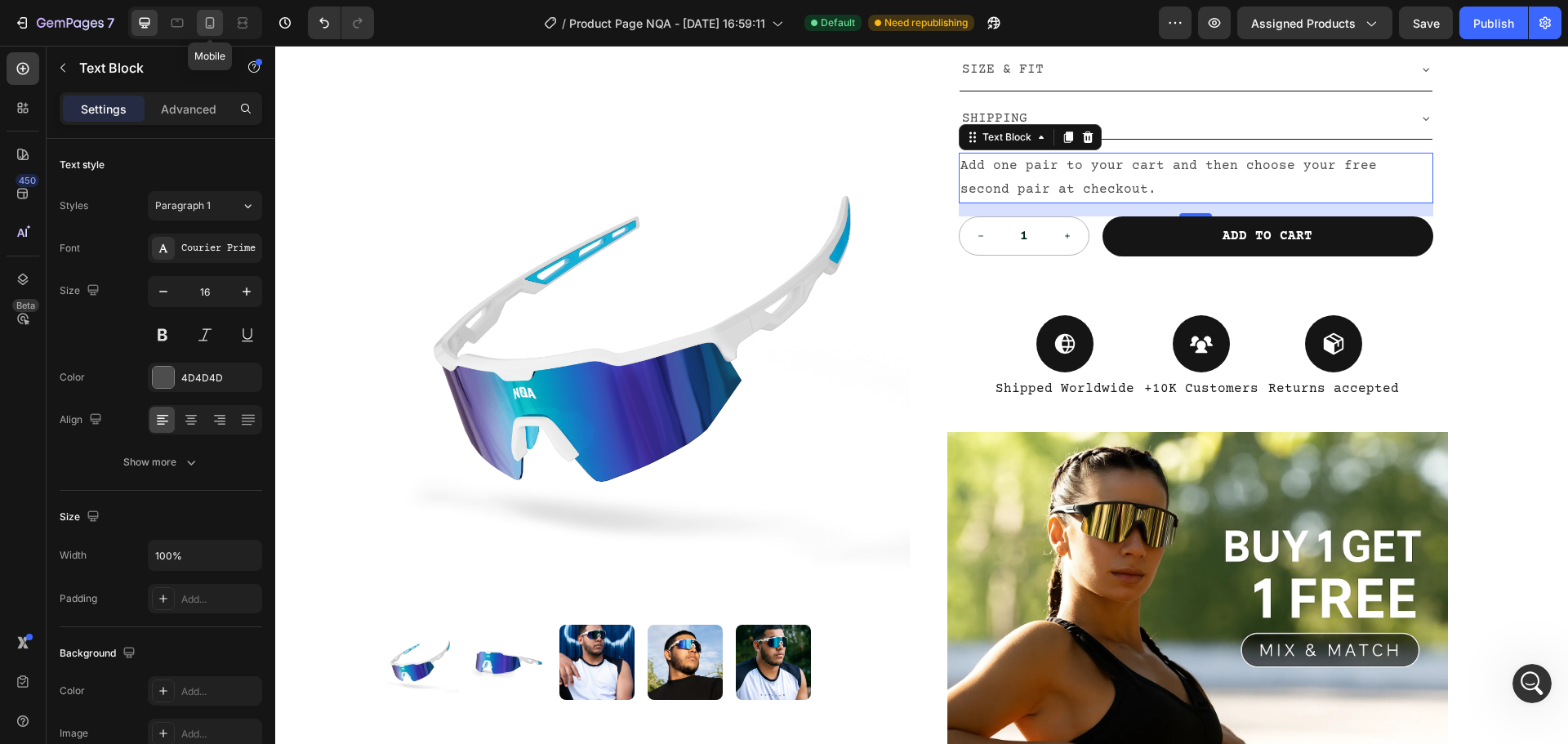
click at [208, 25] on icon at bounding box center [209, 23] width 17 height 17
type input "14"
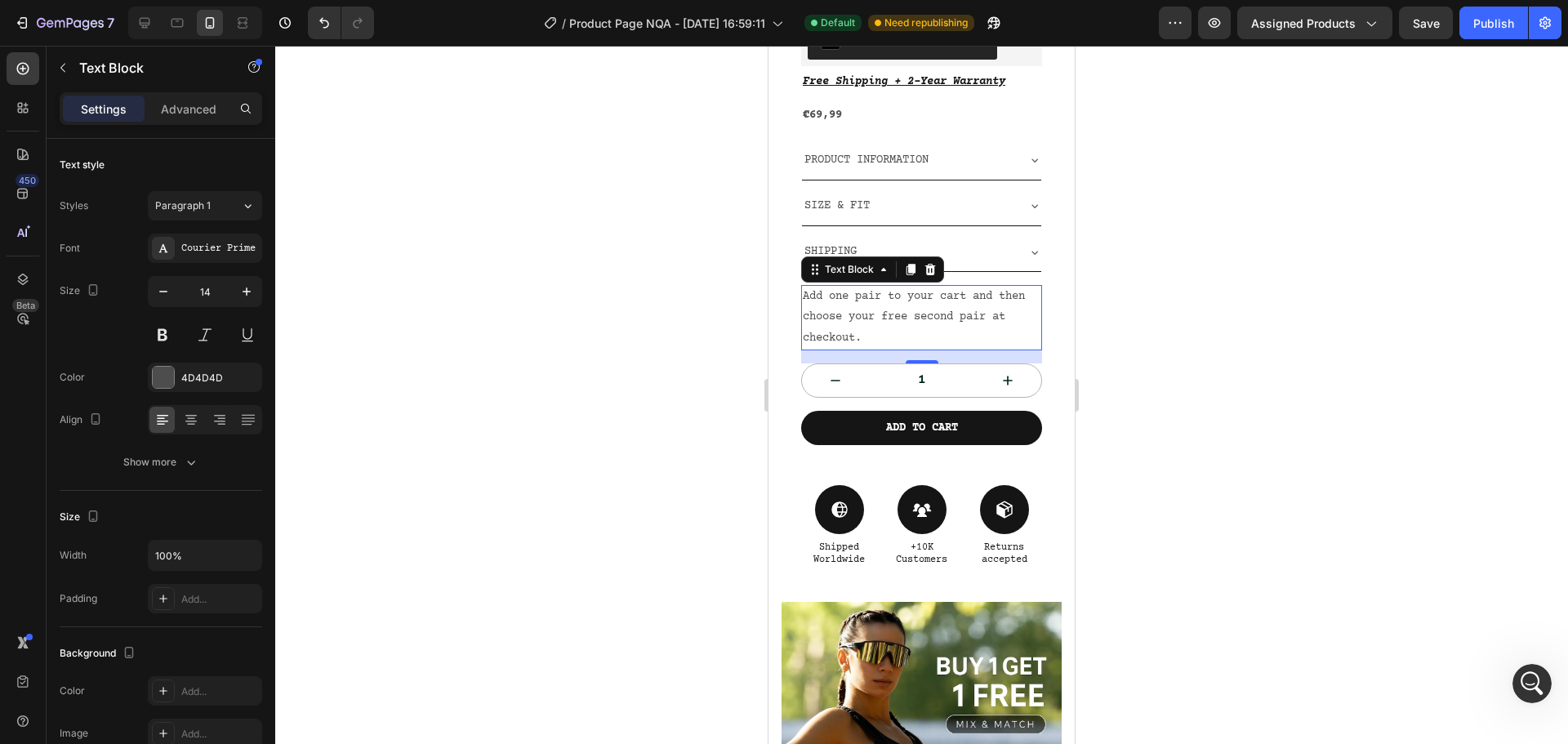
scroll to position [499, 0]
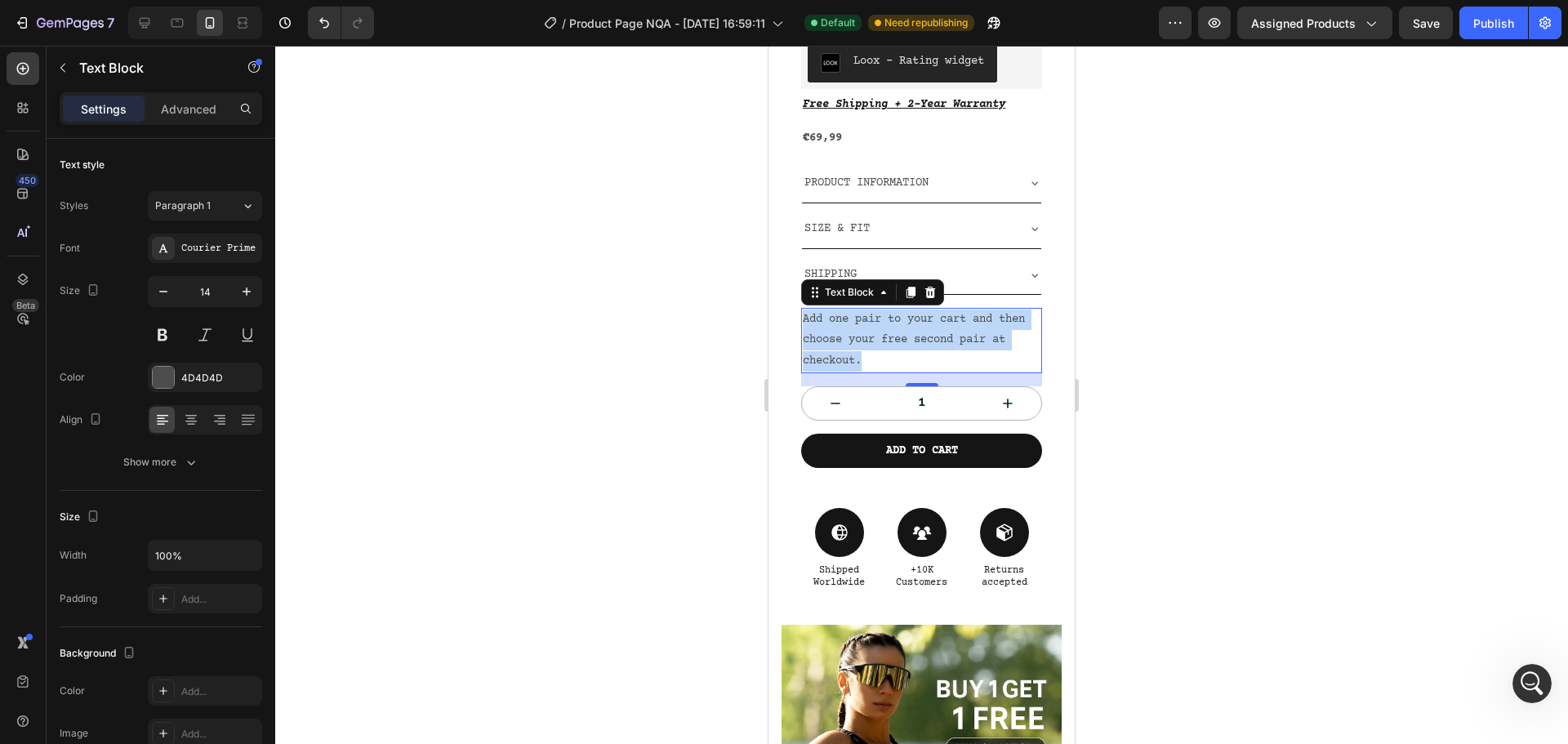
click at [926, 325] on p "Add one pair to your cart and then choose your free second pair at checkout." at bounding box center [922, 340] width 238 height 62
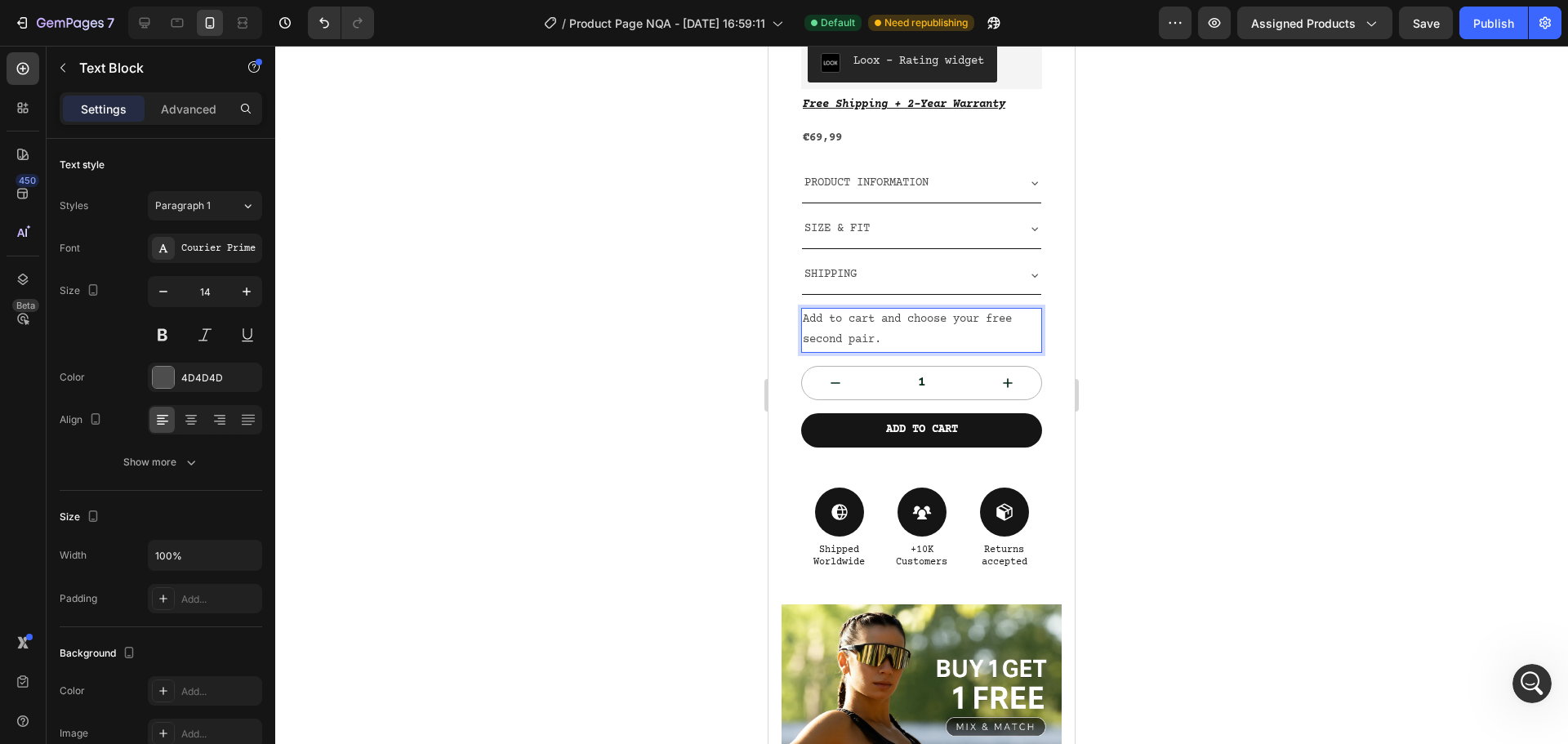
click at [1219, 345] on div at bounding box center [921, 395] width 1293 height 698
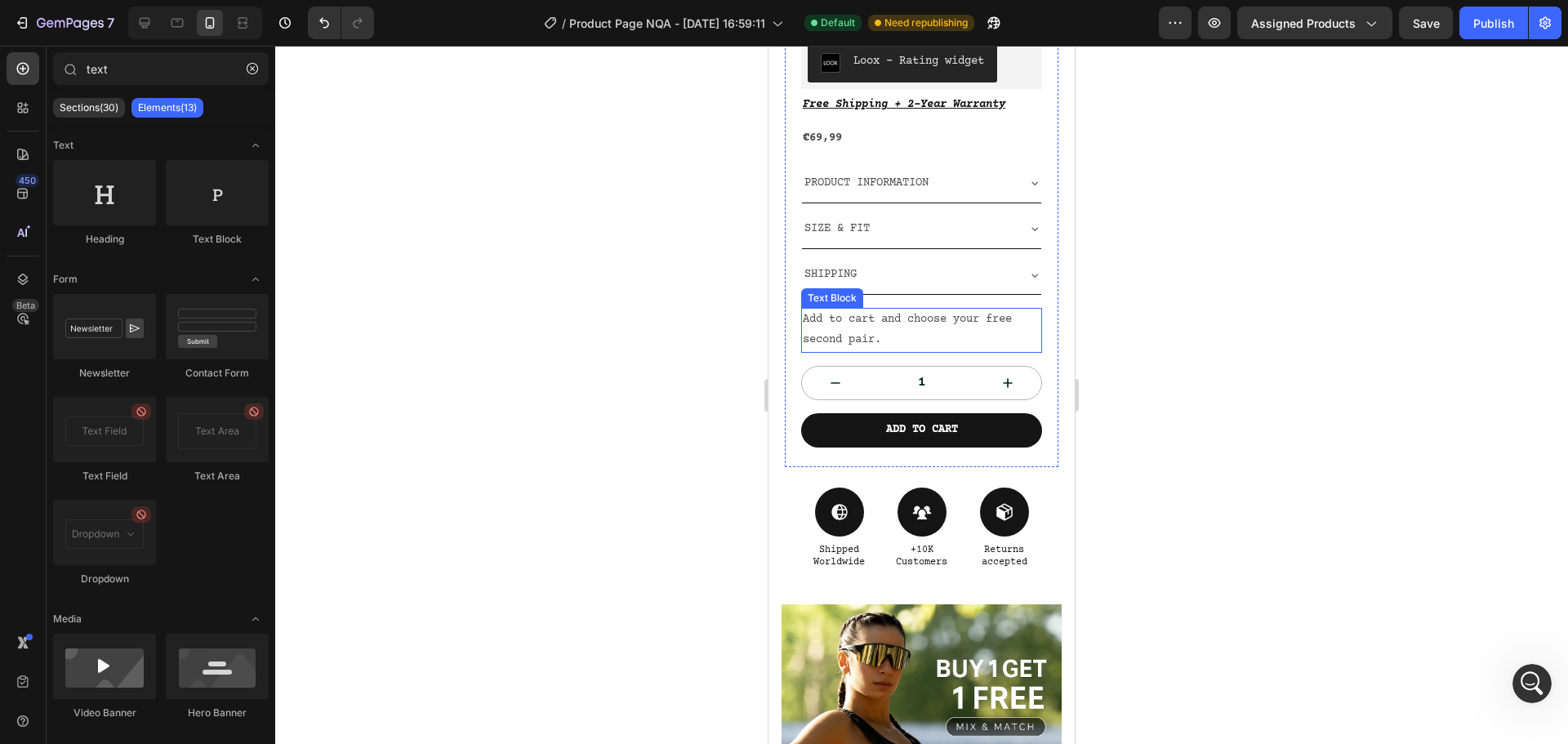
click at [867, 316] on p "Add to cart and choose your free second pair." at bounding box center [922, 330] width 238 height 41
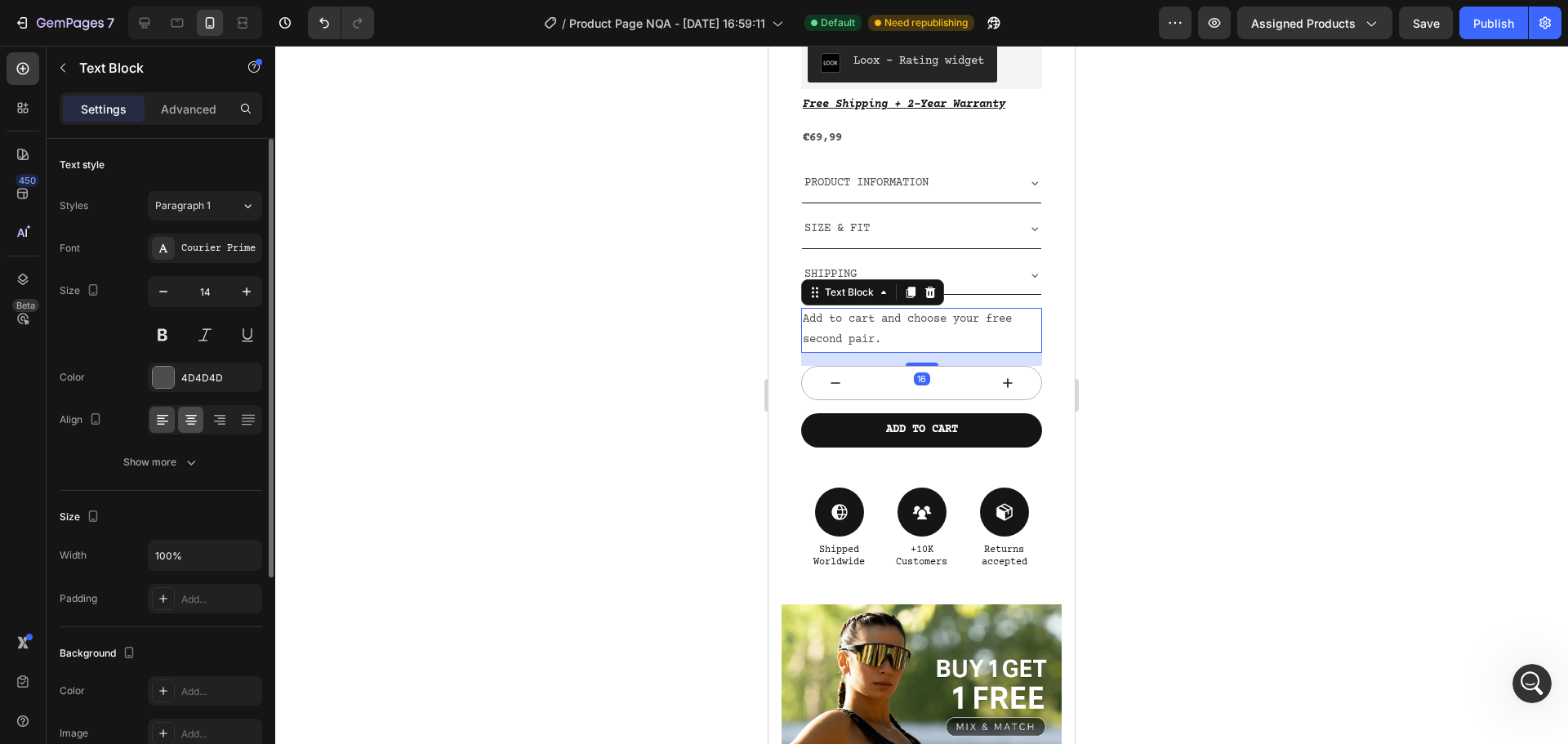
click at [195, 421] on icon at bounding box center [192, 422] width 12 height 2
click at [1190, 368] on div at bounding box center [921, 395] width 1293 height 698
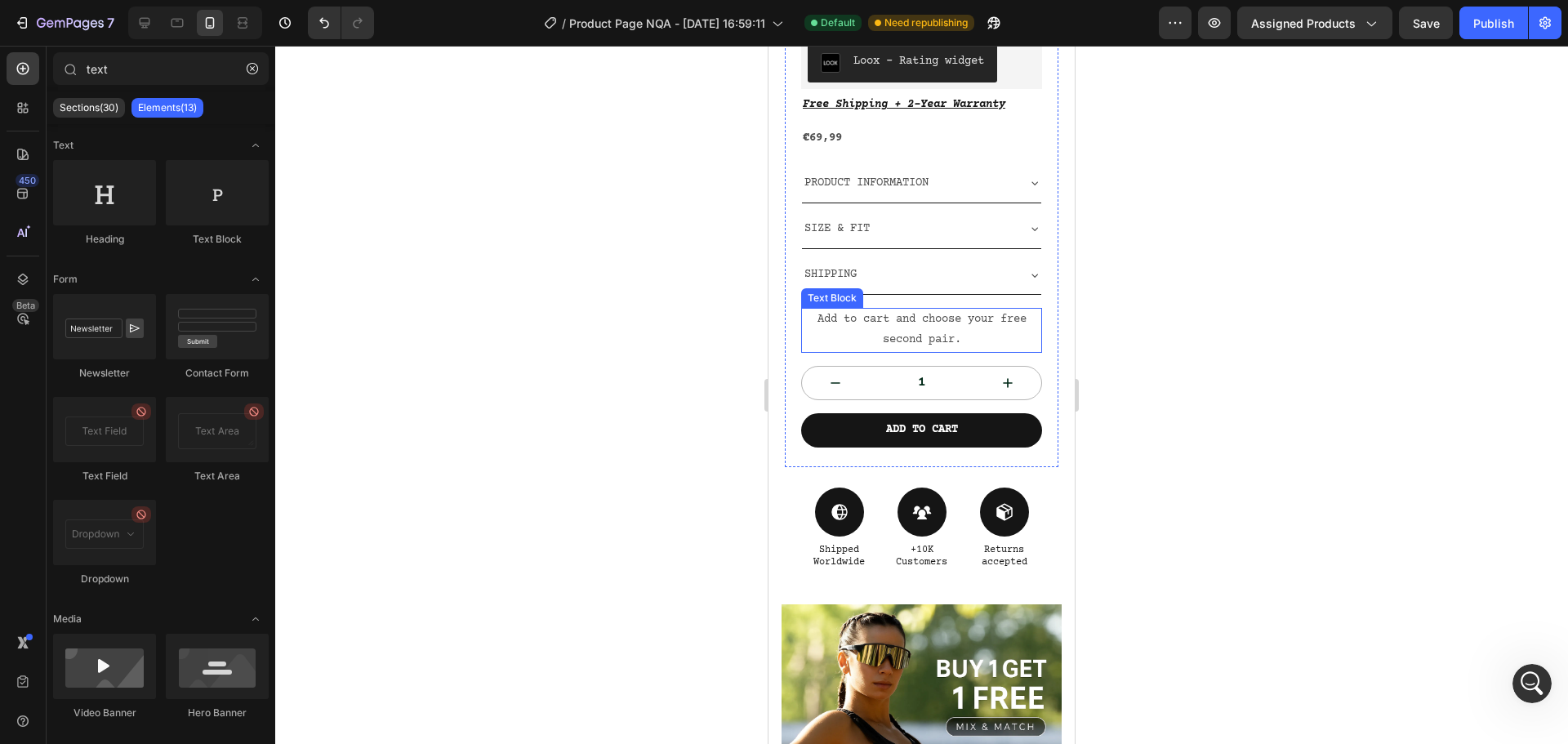
click at [993, 316] on p "Add to cart and choose your free second pair." at bounding box center [922, 330] width 238 height 41
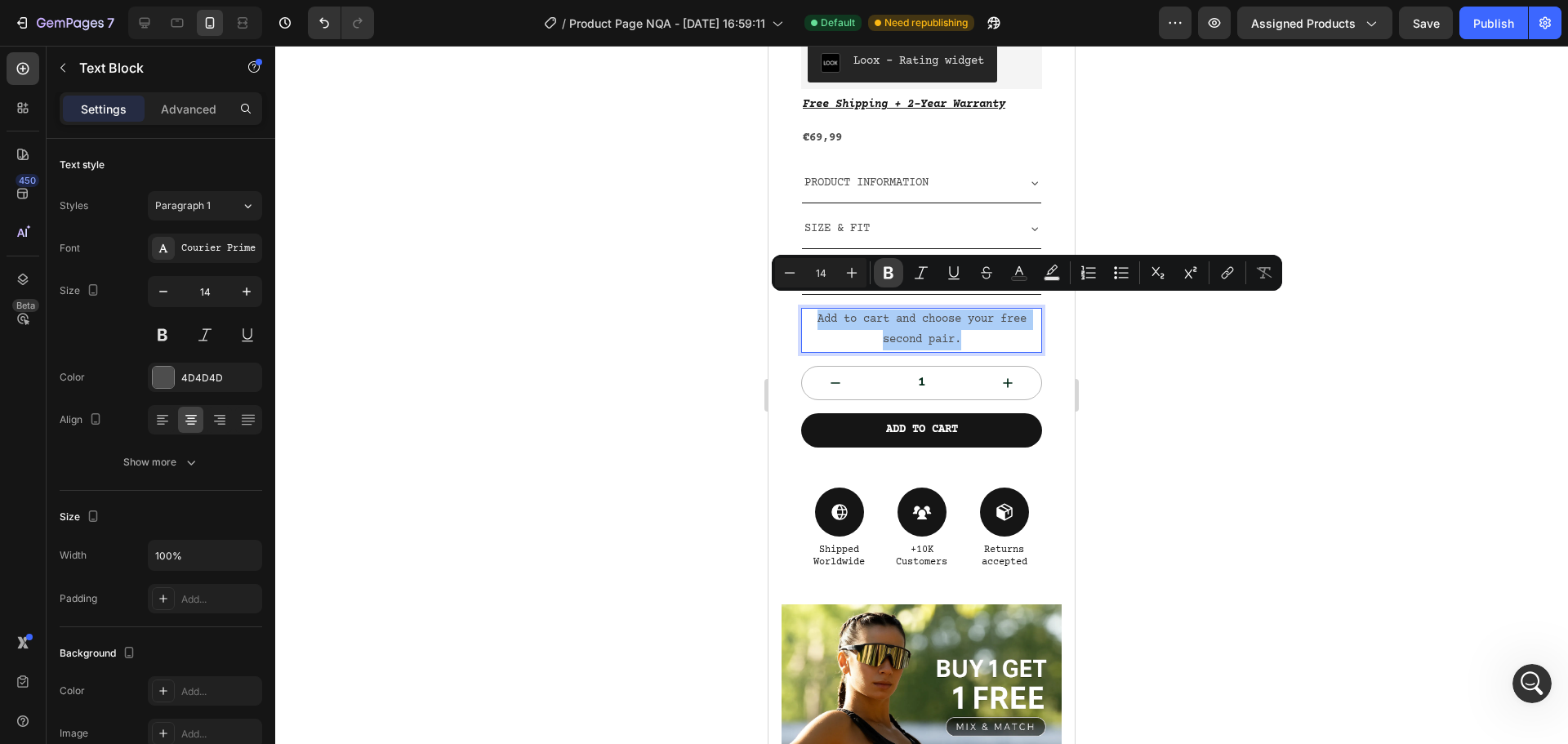
click at [894, 277] on icon "Editor contextual toolbar" at bounding box center [888, 272] width 17 height 17
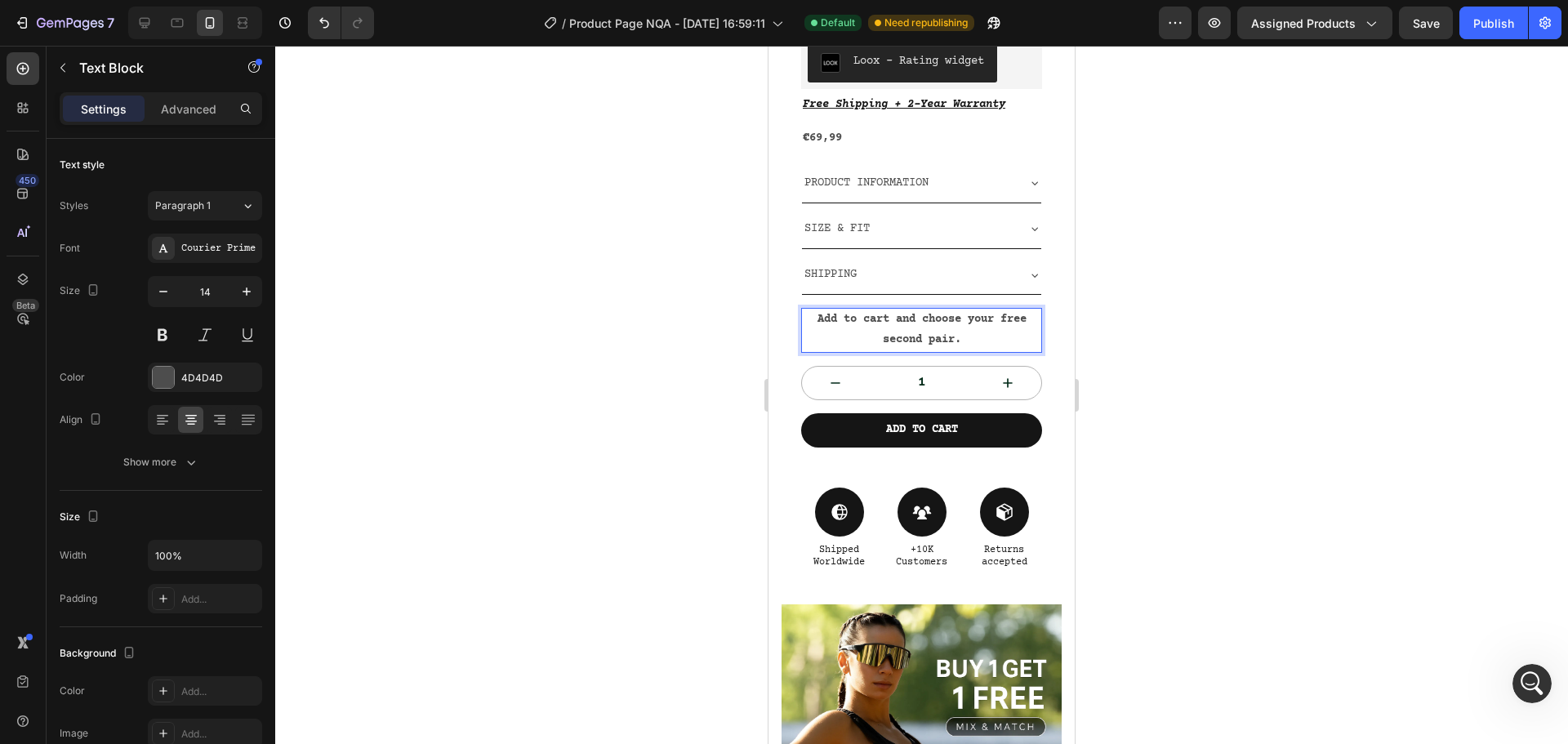
click at [922, 329] on strong "Add to cart and choose your free second pair." at bounding box center [921, 329] width 209 height 33
click at [952, 313] on strong "Add to cart and choose your free second pair." at bounding box center [921, 329] width 209 height 33
drag, startPoint x: 966, startPoint y: 323, endPoint x: 785, endPoint y: 287, distance: 184.5
click at [785, 287] on div "R1 Aero Product Title Loox - Rating widget Loox Free Shipping + 2-Year Warranty…" at bounding box center [921, 222] width 273 height 488
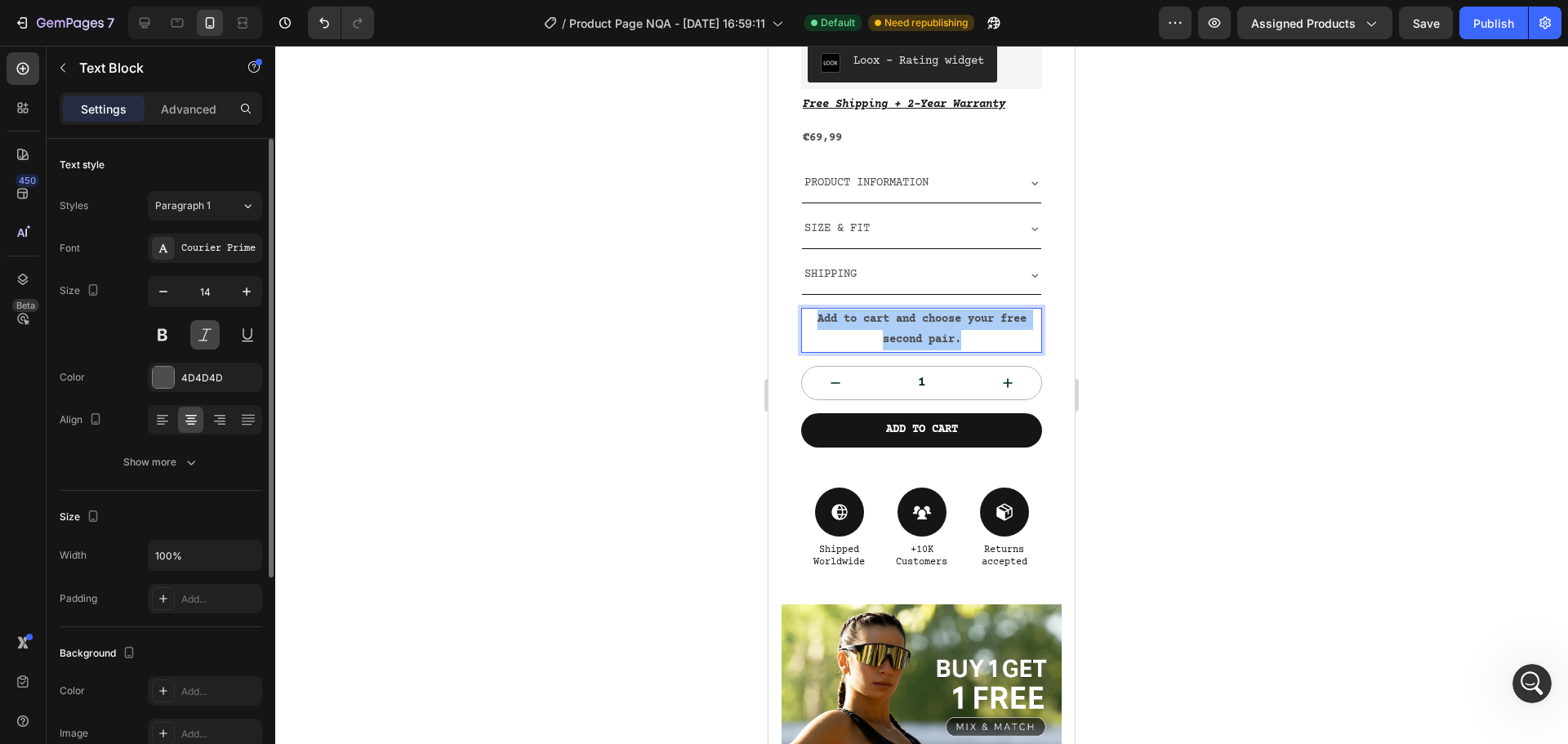
click at [208, 335] on button at bounding box center [205, 335] width 29 height 29
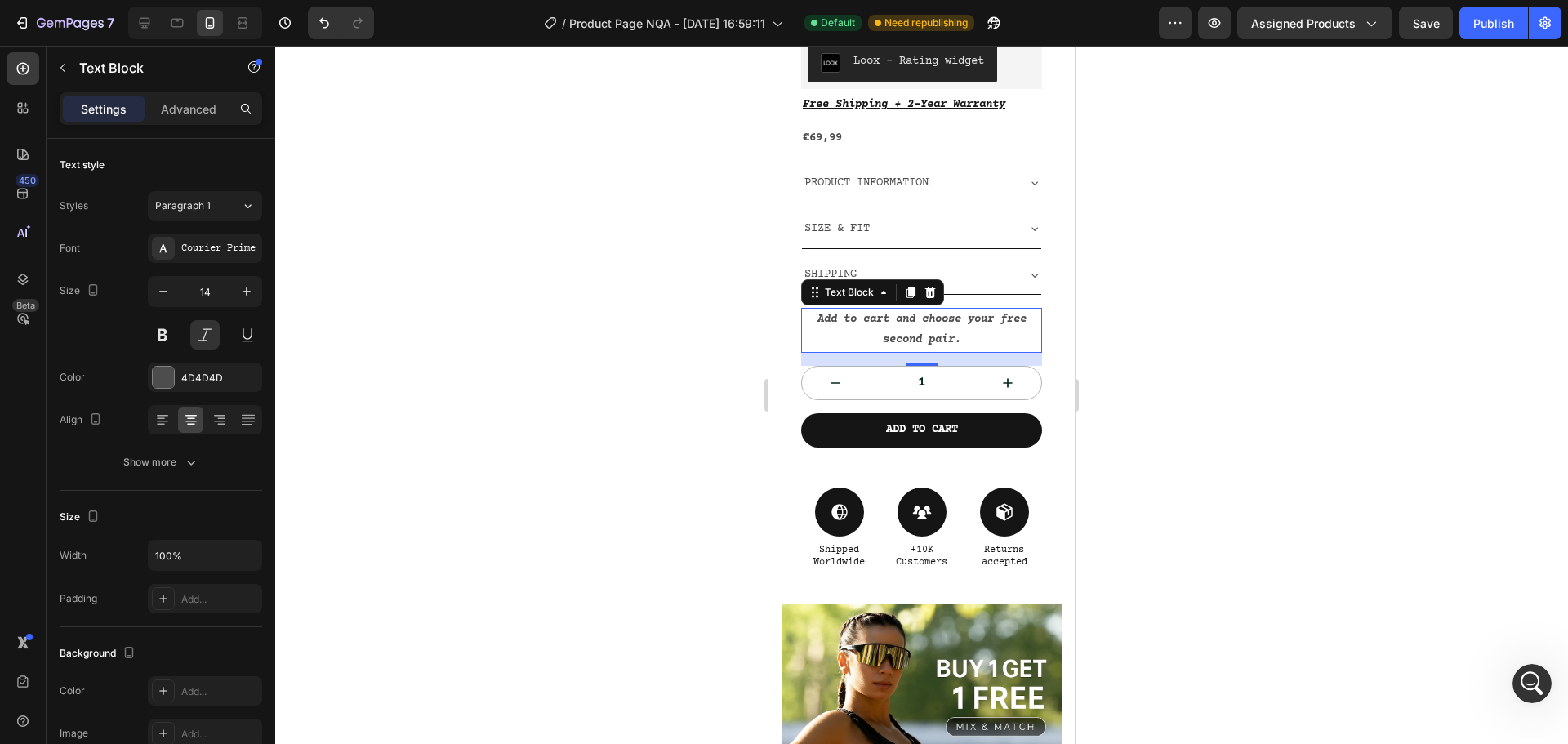
click at [1185, 333] on div at bounding box center [921, 395] width 1293 height 698
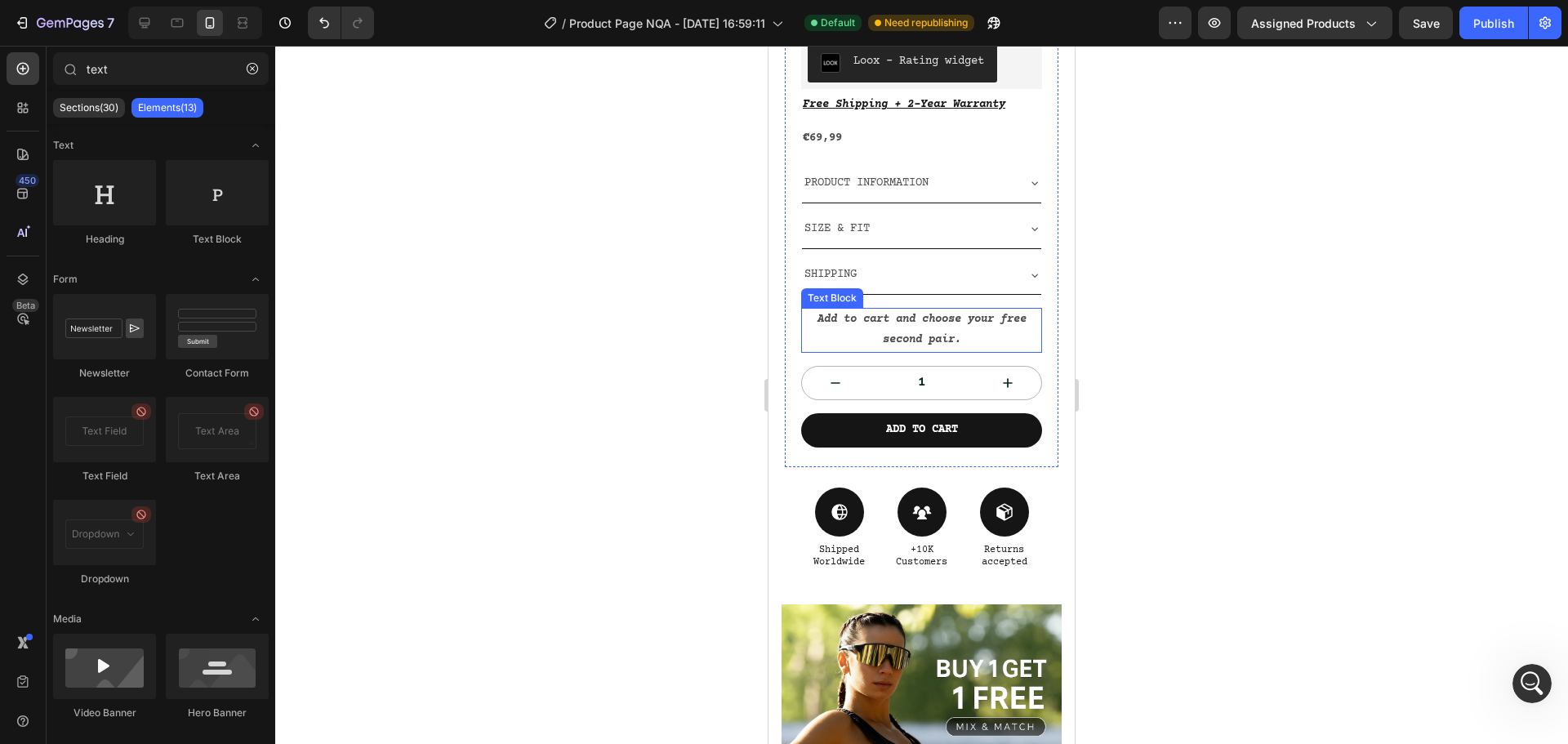
click at [940, 325] on strong "Add to cart and choose your free second pair." at bounding box center [921, 329] width 209 height 33
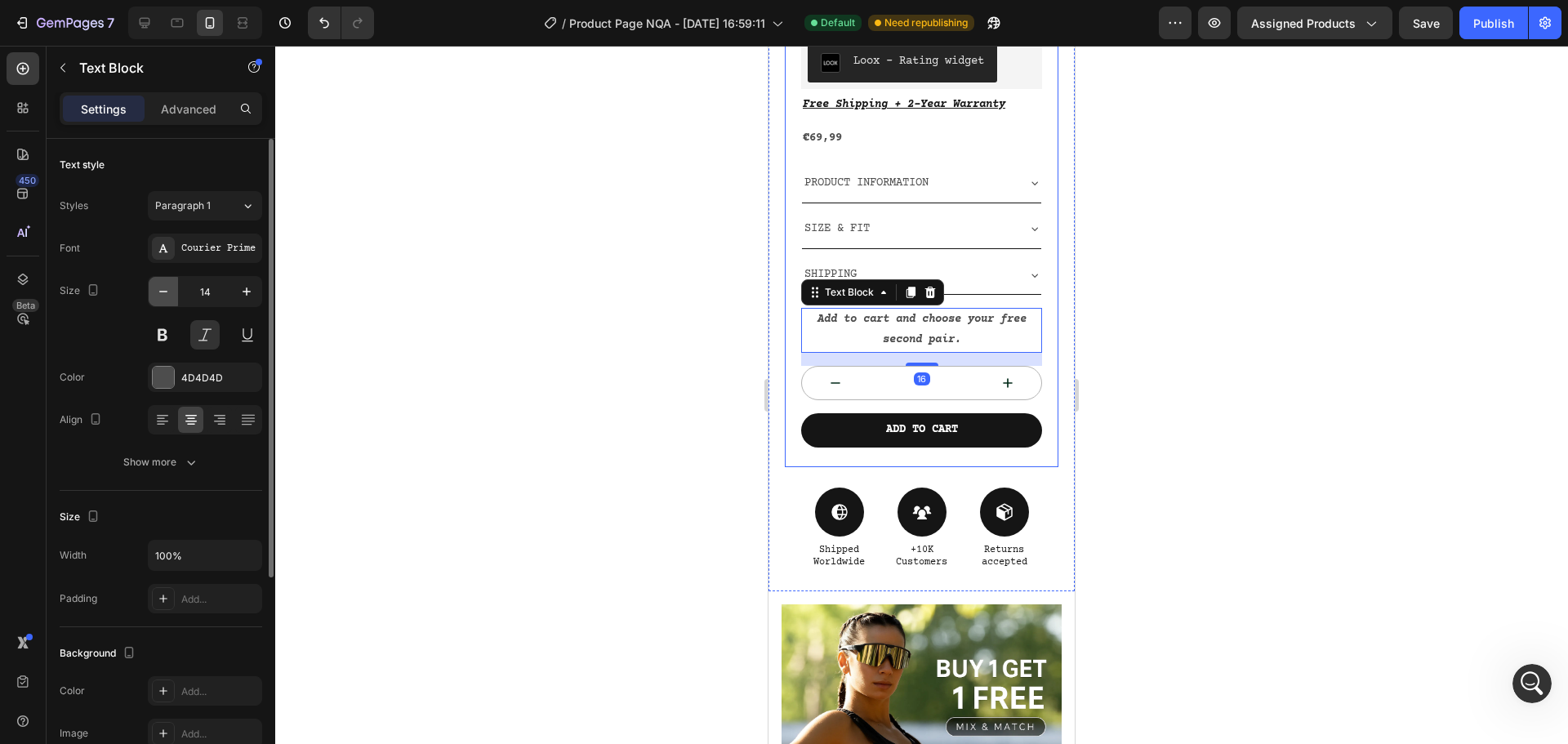
click at [162, 298] on icon "button" at bounding box center [163, 291] width 17 height 17
click at [164, 297] on icon "button" at bounding box center [163, 291] width 17 height 17
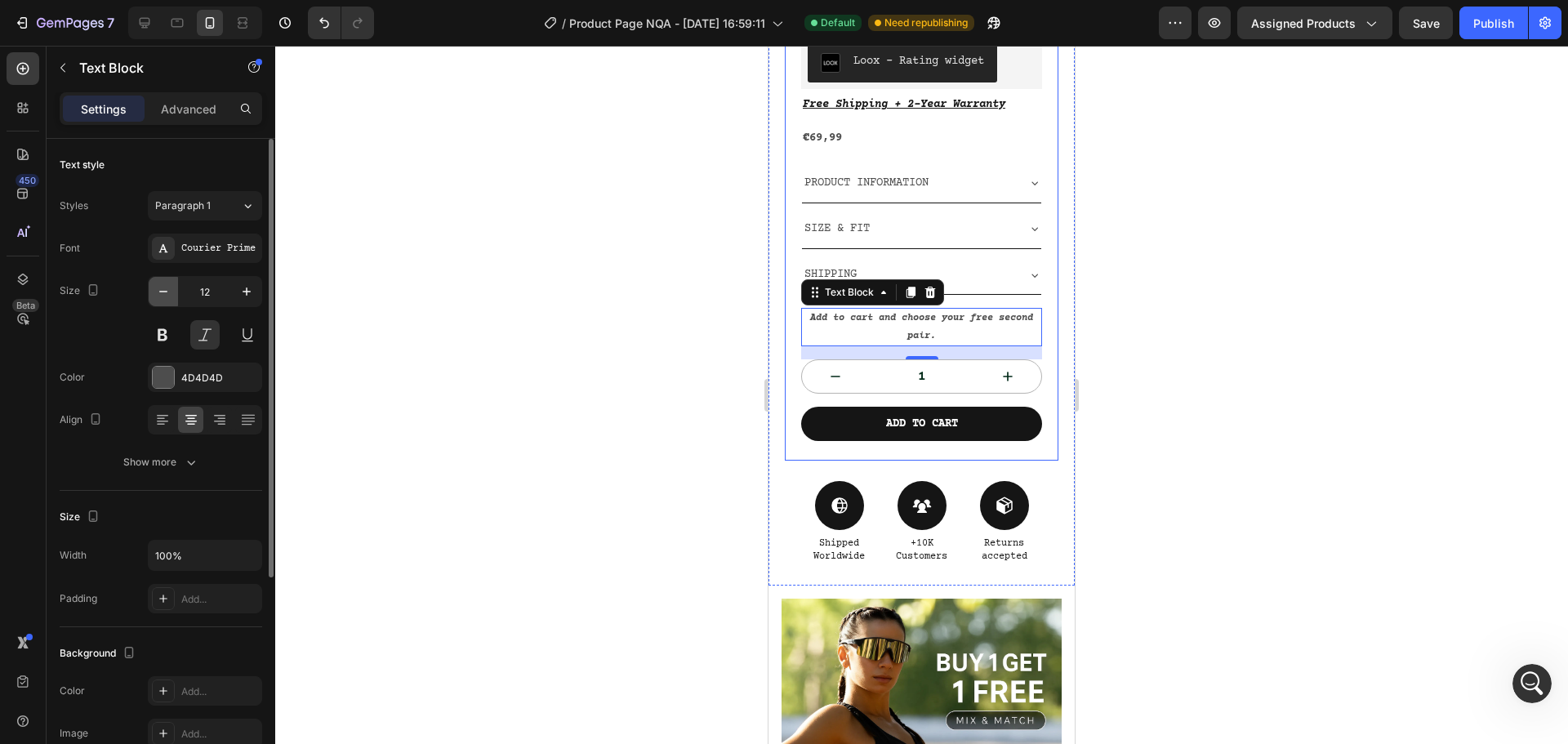
click at [166, 294] on icon "button" at bounding box center [163, 291] width 17 height 17
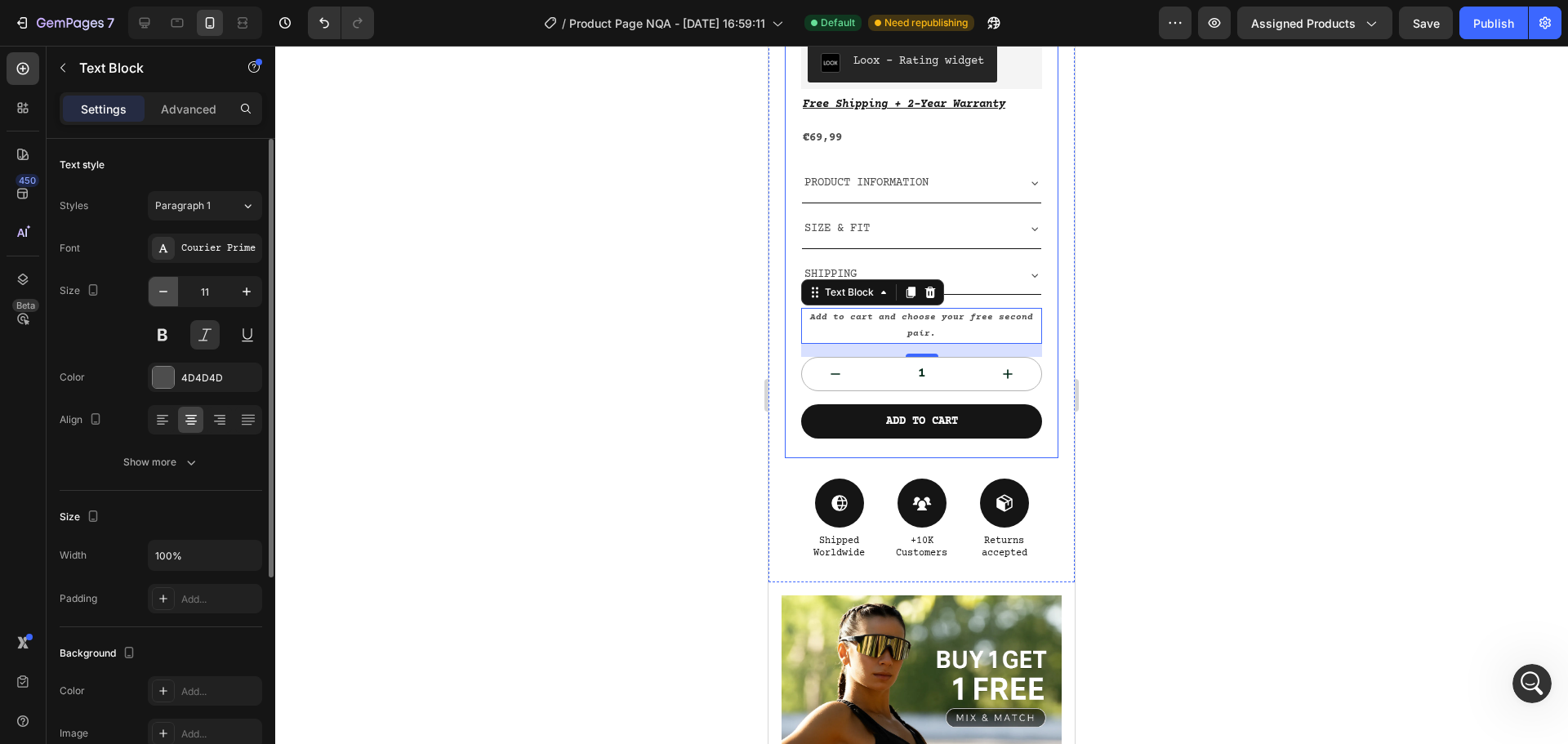
type input "10"
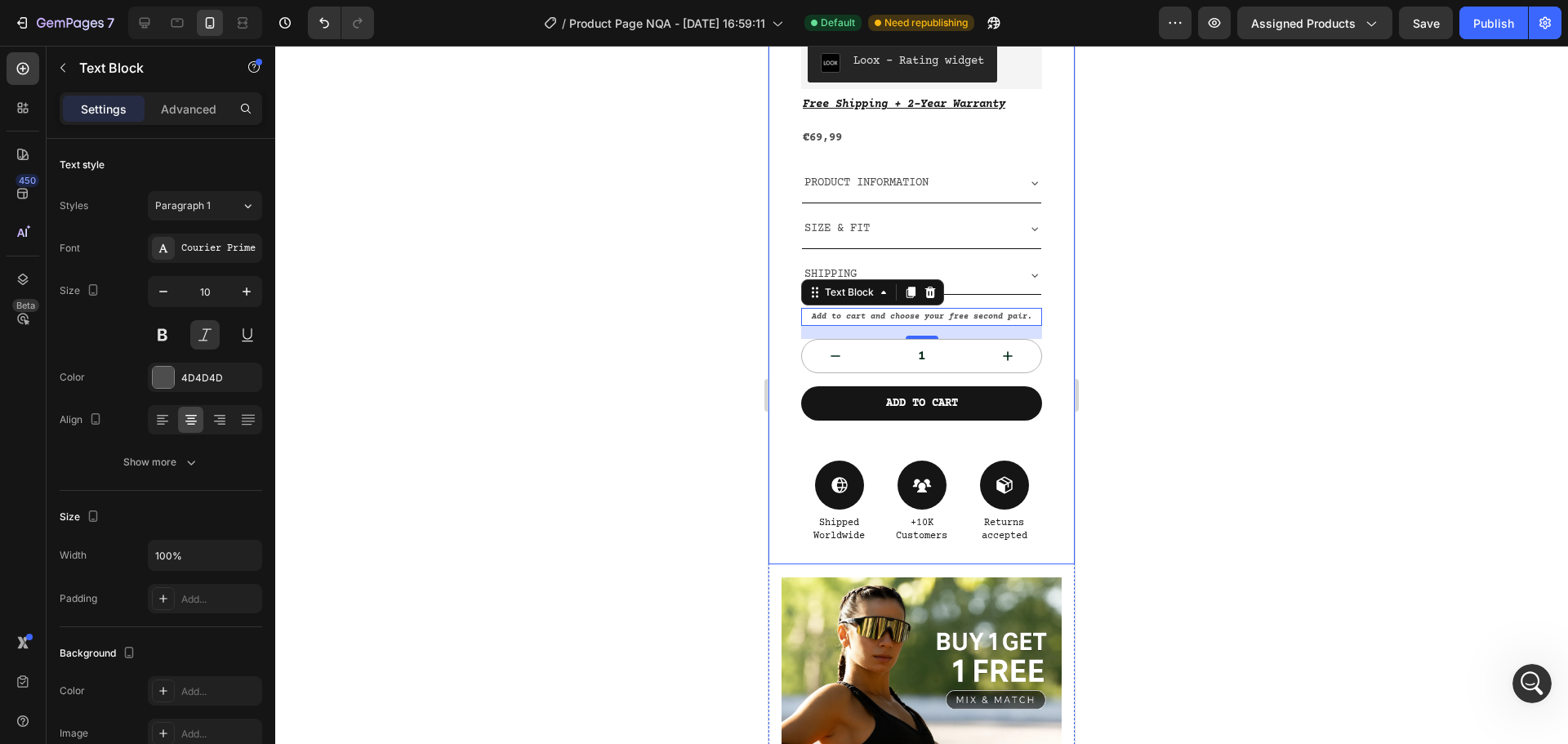
click at [1243, 322] on div at bounding box center [921, 395] width 1293 height 698
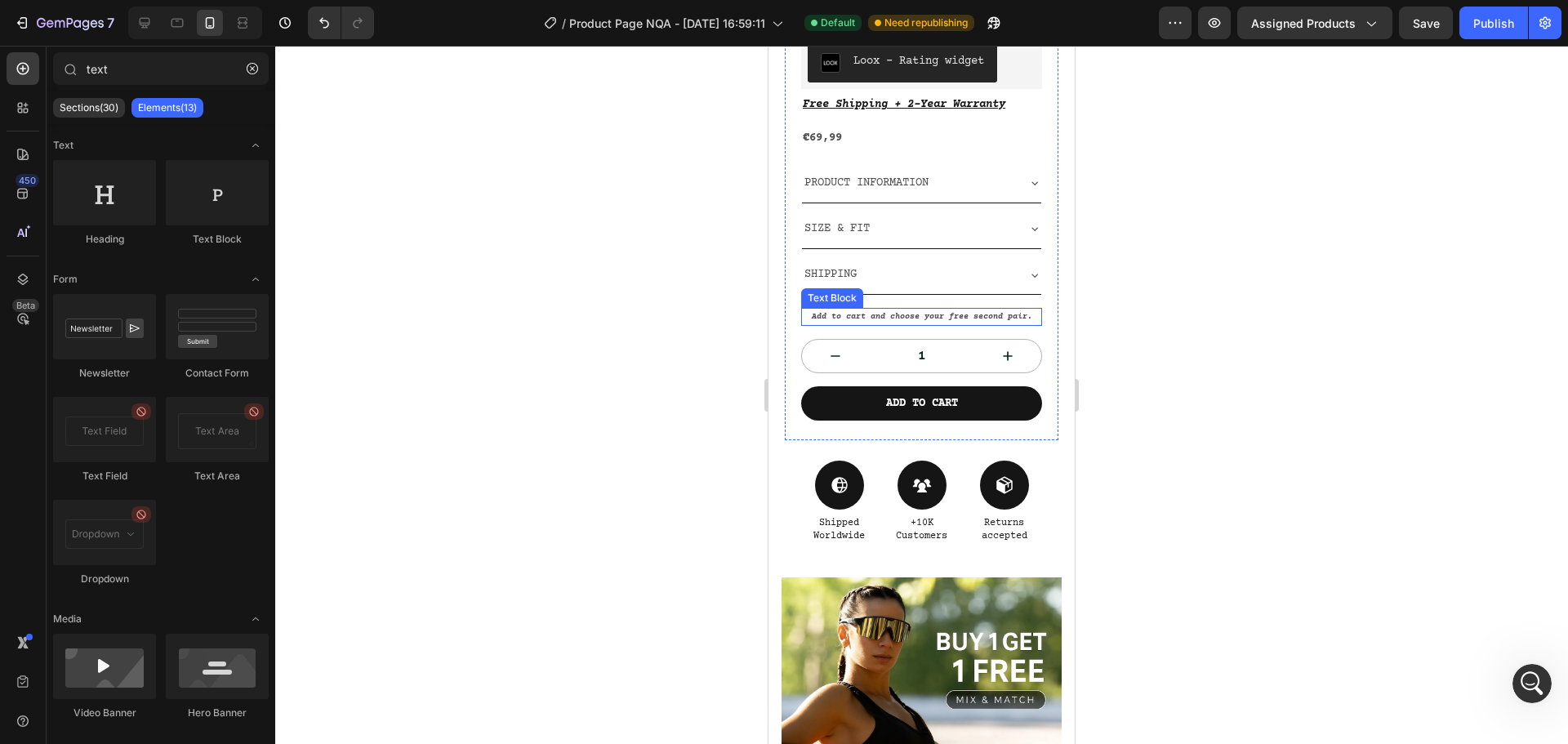
click at [1003, 312] on strong "Add to cart and choose your free second pair." at bounding box center [922, 315] width 220 height 9
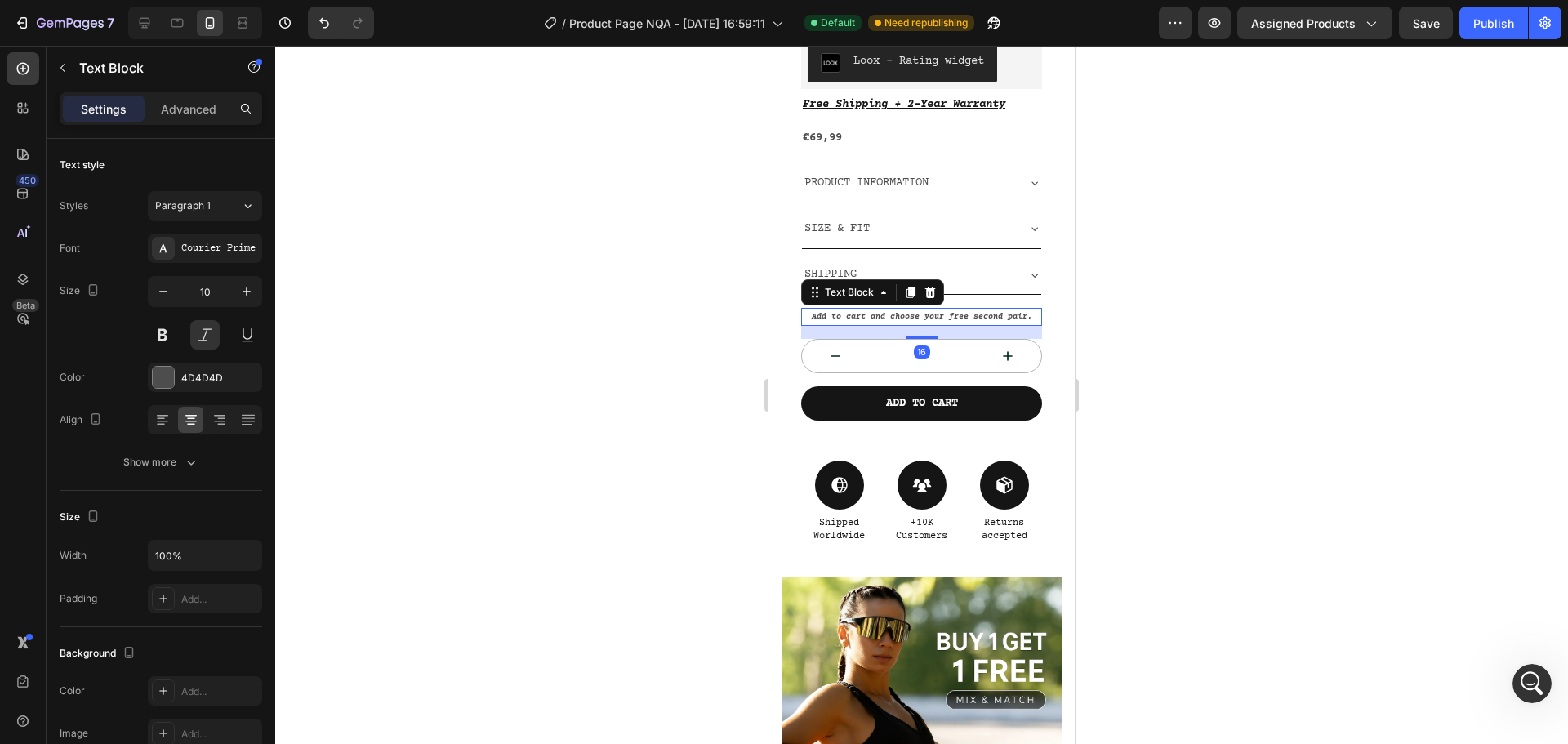
click at [1021, 312] on strong "Add to cart and choose your free second pair." at bounding box center [922, 315] width 220 height 9
click at [1027, 310] on p "Add to cart and choose your free second pair." at bounding box center [922, 316] width 238 height 15
click at [1402, 387] on div at bounding box center [921, 395] width 1293 height 698
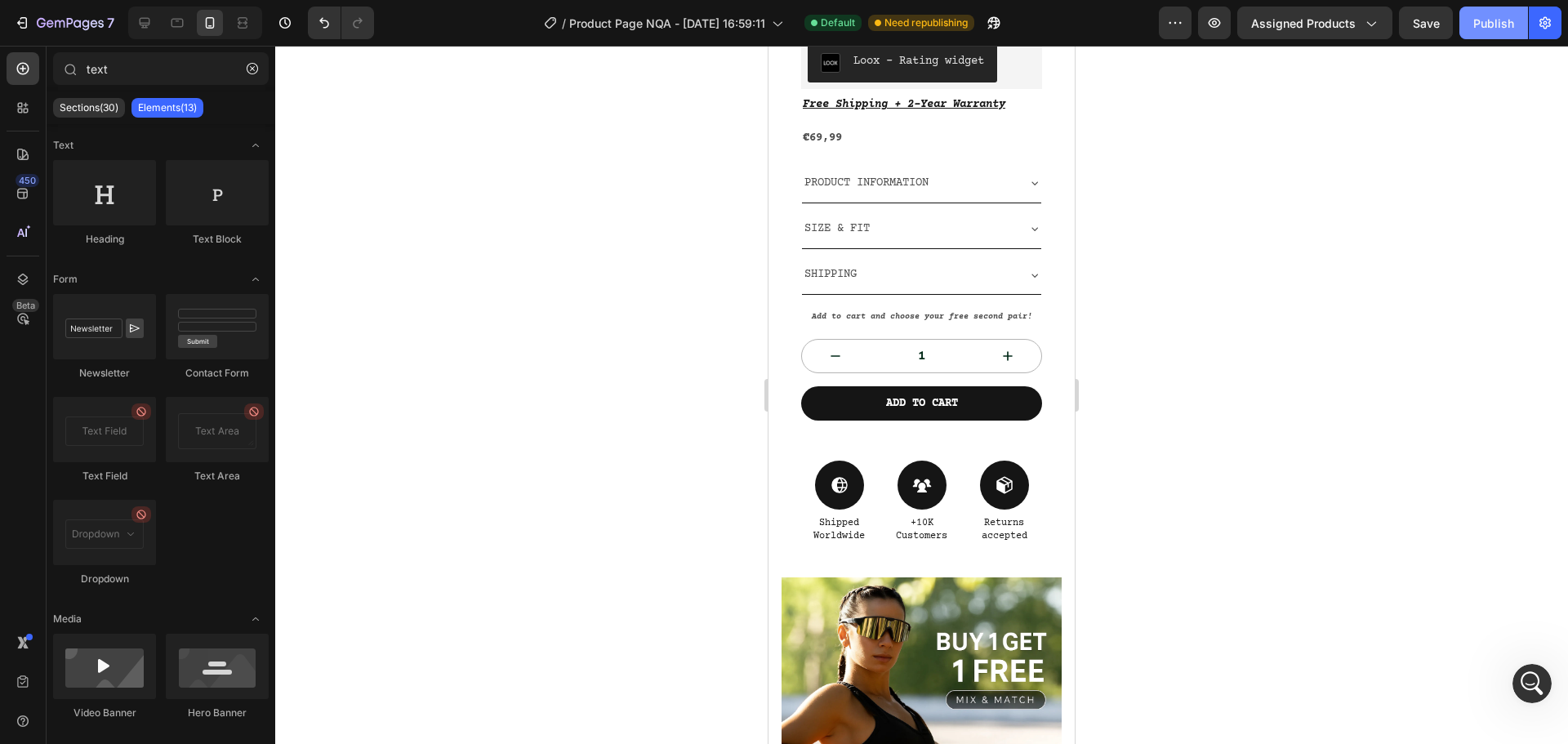
click at [1501, 31] on button "Publish" at bounding box center [1493, 23] width 69 height 32
click at [151, 33] on div at bounding box center [145, 23] width 27 height 27
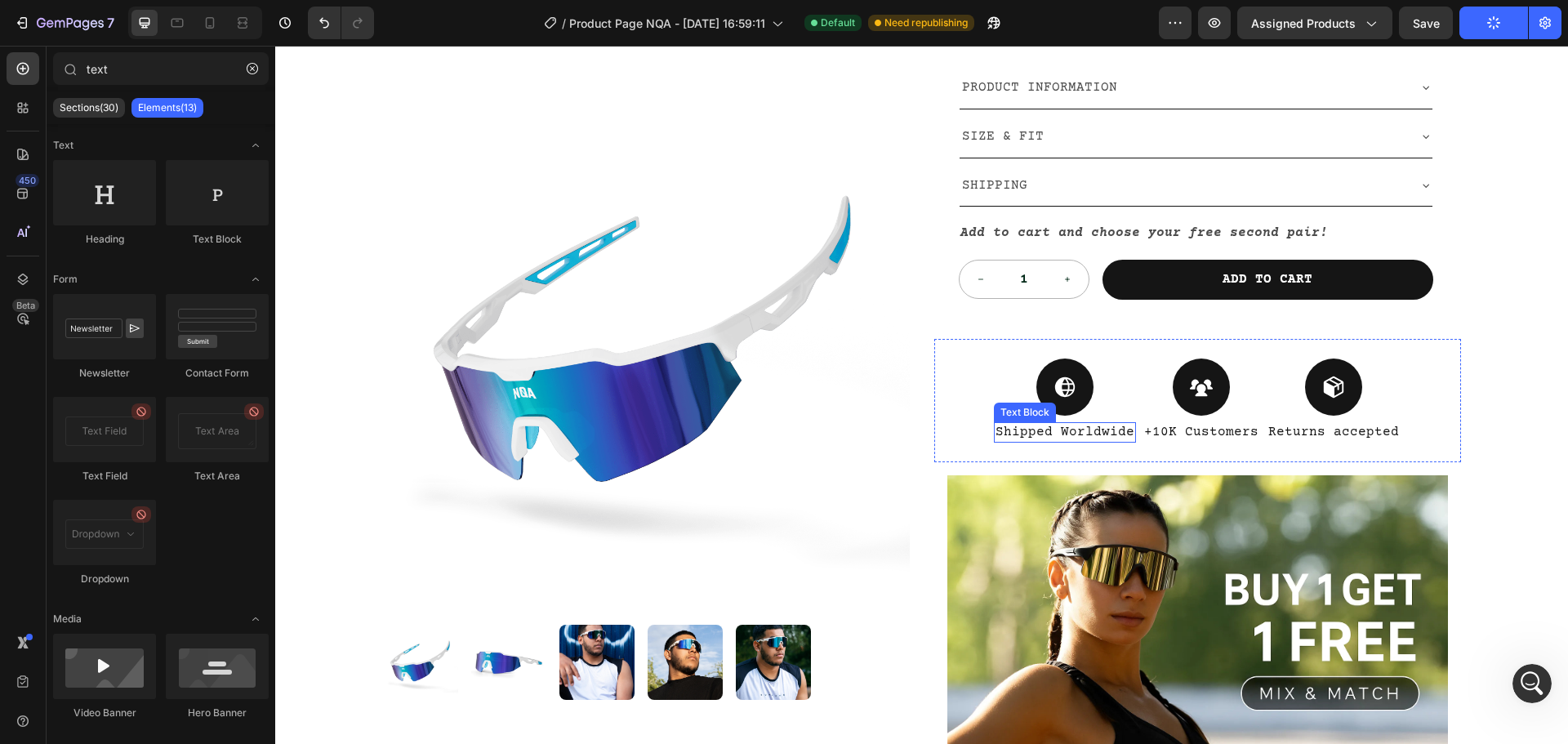
scroll to position [234, 0]
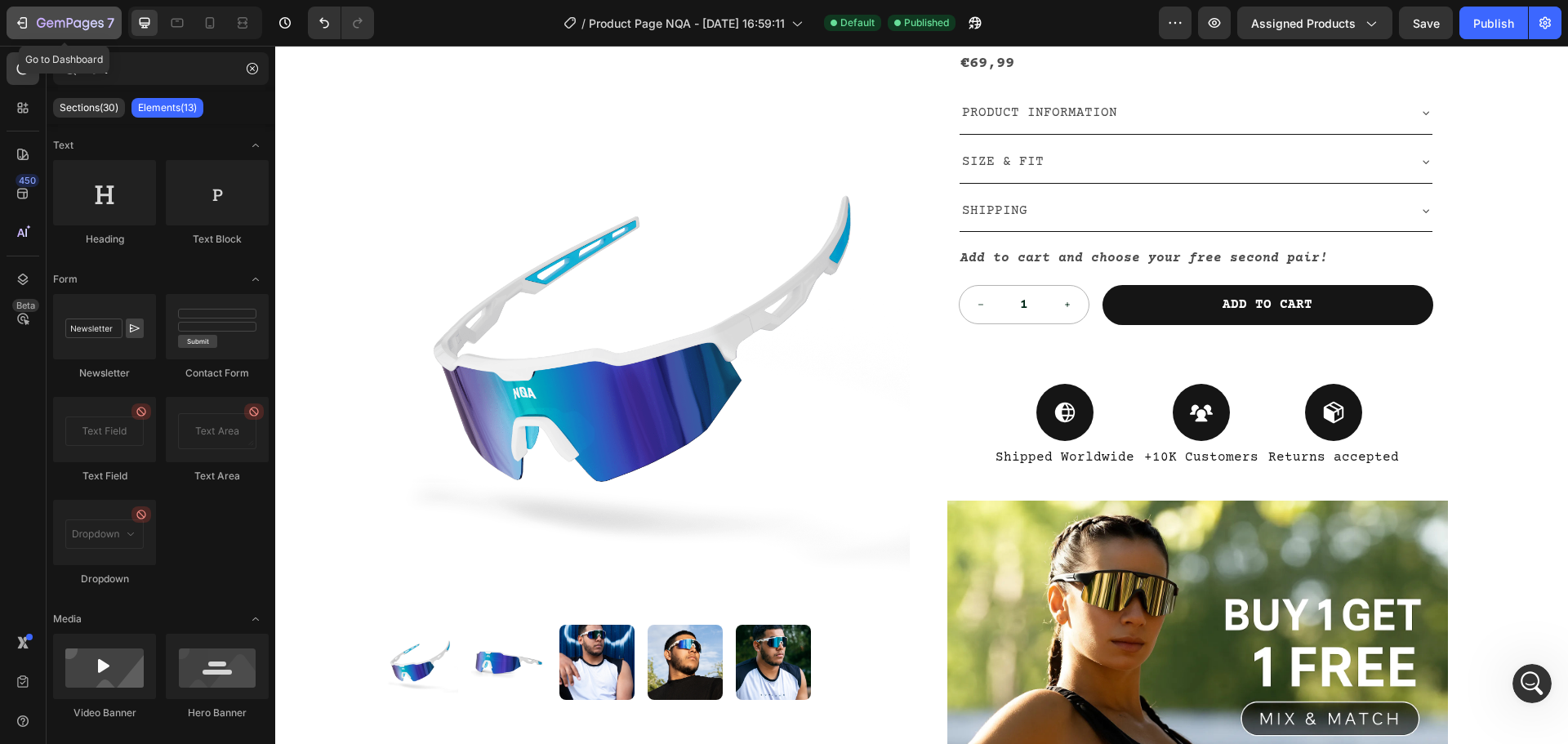
drag, startPoint x: 54, startPoint y: 18, endPoint x: 64, endPoint y: 20, distance: 10.2
click at [54, 18] on icon "button" at bounding box center [70, 24] width 67 height 14
